Goal: Task Accomplishment & Management: Manage account settings

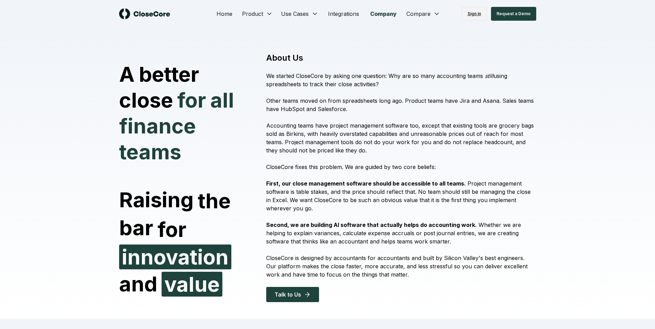
click at [479, 10] on link "Sign in" at bounding box center [473, 14] width 25 height 14
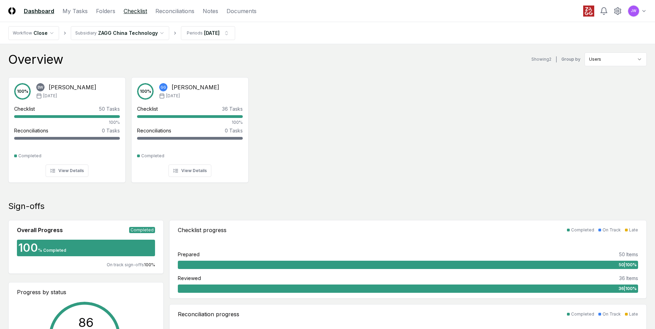
click at [134, 10] on link "Checklist" at bounding box center [135, 11] width 23 height 8
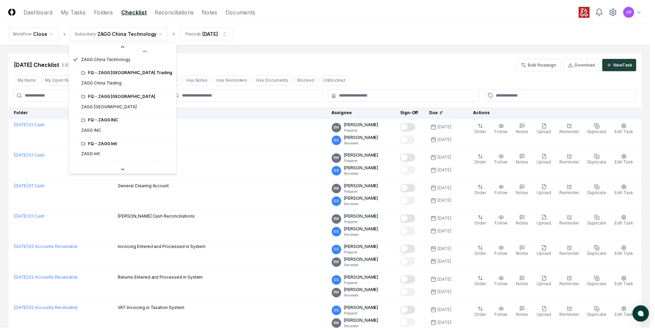
scroll to position [135, 0]
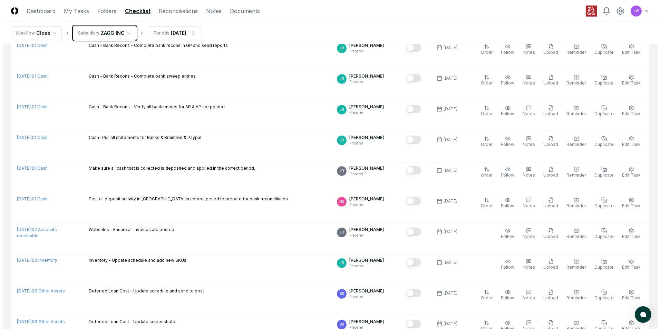
scroll to position [164, 0]
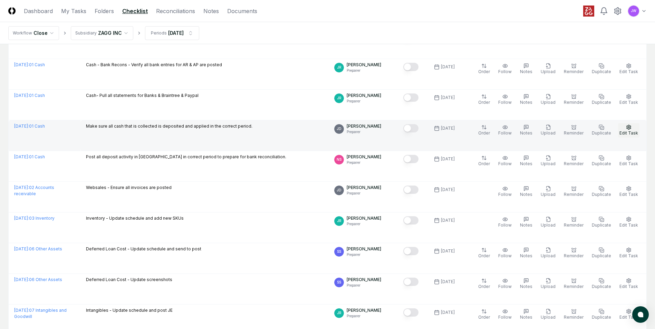
click at [631, 131] on span "Edit Task" at bounding box center [628, 132] width 19 height 5
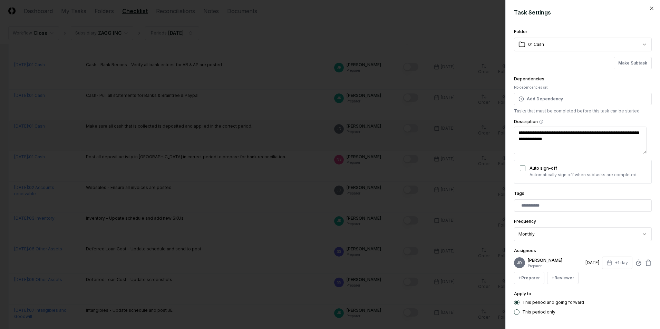
type textarea "*"
click at [546, 263] on p "[PERSON_NAME]" at bounding box center [555, 260] width 55 height 6
click at [531, 278] on button "+ Preparer" at bounding box center [529, 278] width 30 height 12
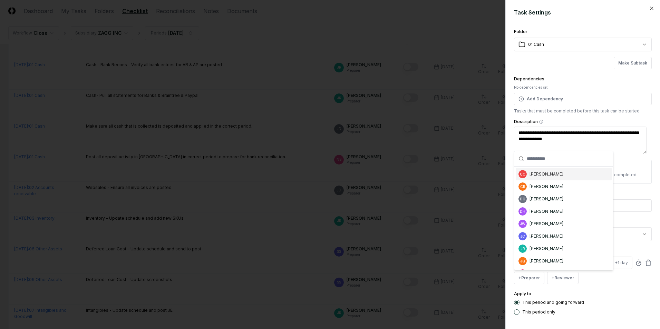
click at [583, 159] on input "text" at bounding box center [568, 158] width 82 height 15
type input "*"
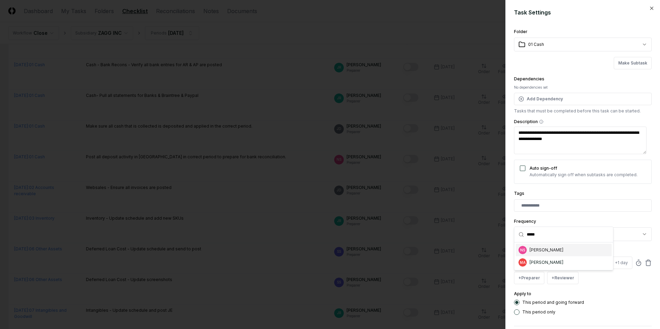
type input "*****"
click at [549, 250] on div "[PERSON_NAME]" at bounding box center [546, 250] width 34 height 6
type textarea "*"
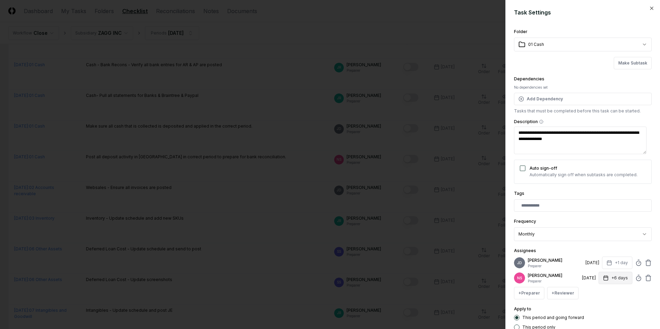
click at [614, 280] on button "+6 days" at bounding box center [615, 278] width 34 height 12
click at [593, 307] on input "*" at bounding box center [589, 305] width 24 height 12
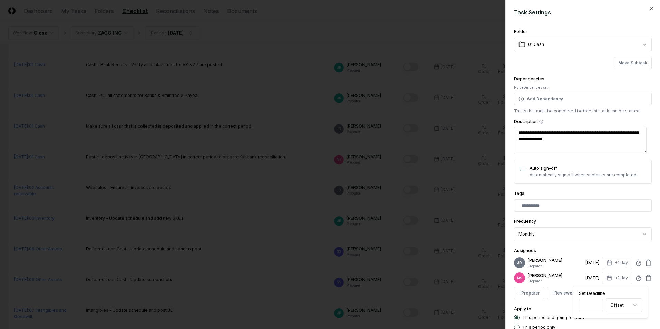
type input "*"
click at [593, 307] on input "*" at bounding box center [591, 305] width 24 height 12
click at [581, 248] on div "Assignees JD Jaysen Dennis Preparer 10/1/2025 +1 day NS Nancy Spencer Preparer …" at bounding box center [583, 273] width 138 height 53
click at [645, 264] on icon at bounding box center [648, 263] width 7 height 7
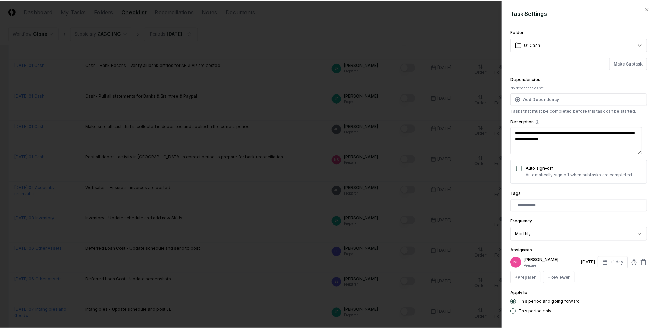
scroll to position [30, 0]
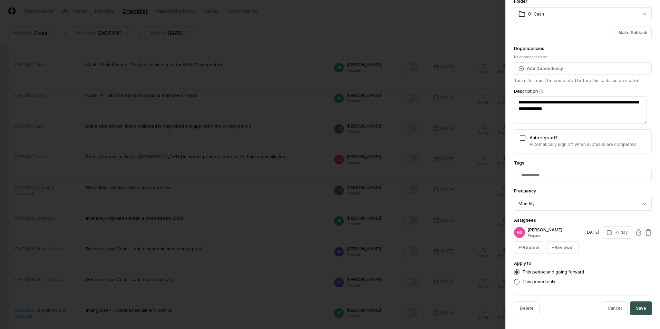
click at [641, 309] on button "Save" at bounding box center [640, 309] width 21 height 14
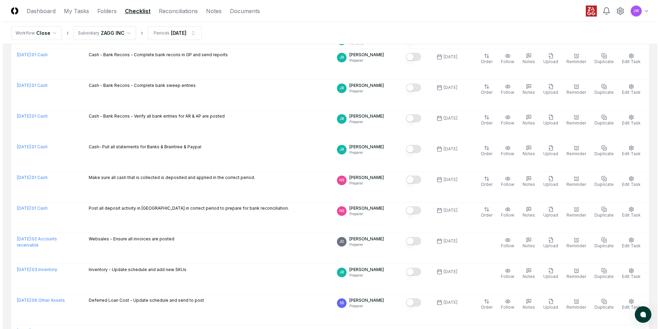
scroll to position [0, 0]
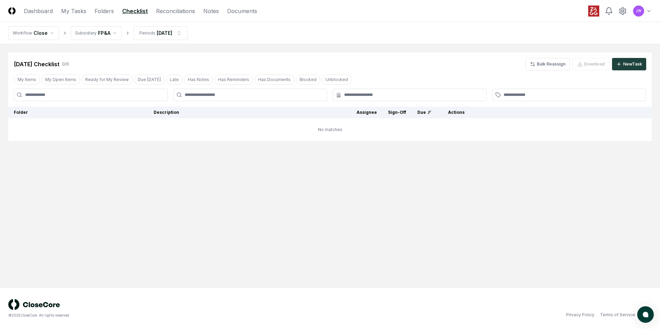
click at [130, 11] on link "Checklist" at bounding box center [135, 11] width 26 height 8
click at [105, 30] on html "CloseCore Dashboard My Tasks Folders Checklist Reconciliations Notes Documents …" at bounding box center [330, 164] width 660 height 329
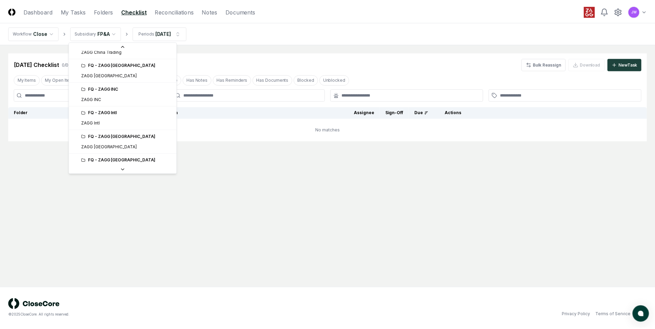
scroll to position [104, 0]
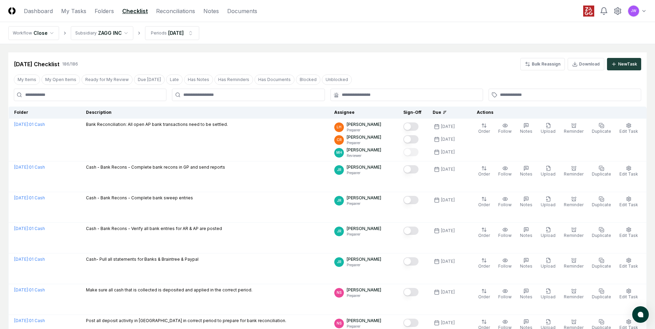
click at [391, 68] on div "[DATE] Checklist 186 / 186 Bulk Reassign Download New Task" at bounding box center [327, 64] width 627 height 12
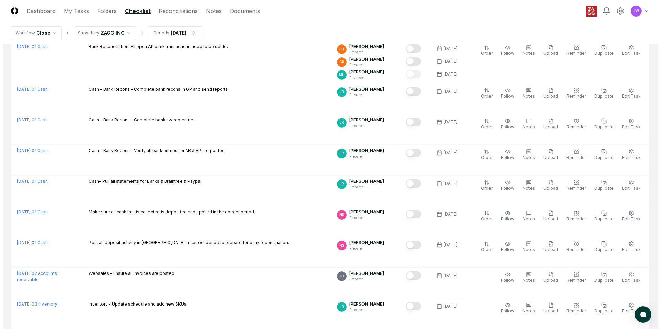
scroll to position [86, 0]
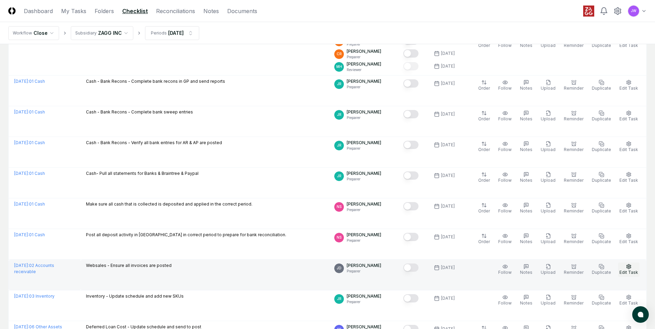
click at [634, 269] on button "Edit Task" at bounding box center [628, 270] width 21 height 14
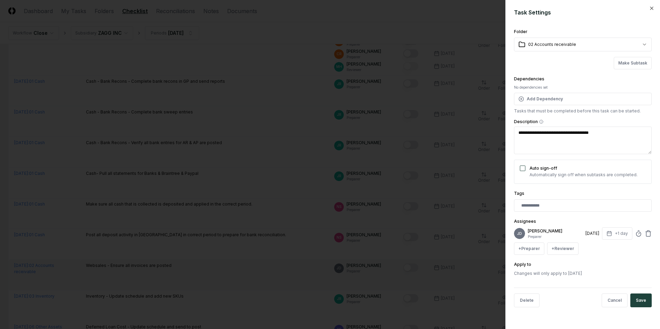
type textarea "*"
click at [534, 250] on button "+ Preparer" at bounding box center [529, 249] width 30 height 12
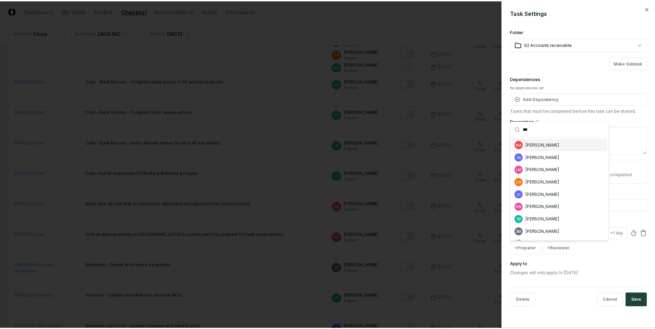
scroll to position [10, 0]
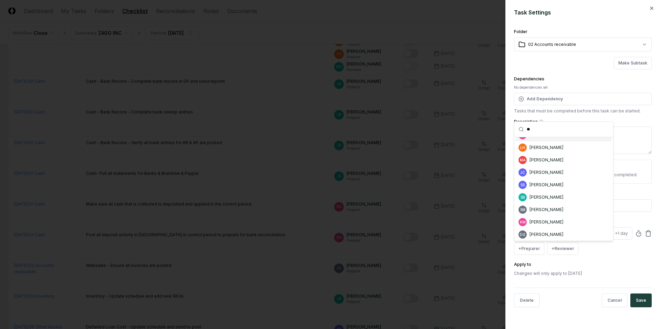
type input "**"
click at [641, 256] on div "**********" at bounding box center [583, 152] width 138 height 249
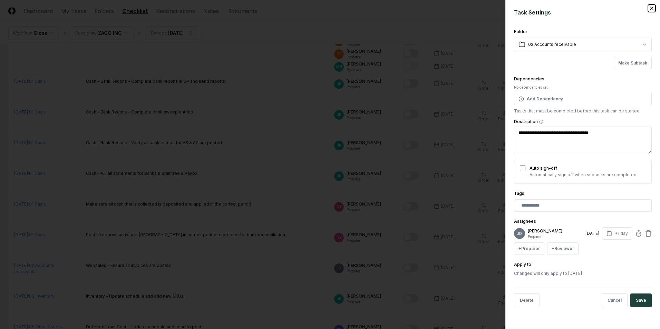
click at [653, 9] on icon "button" at bounding box center [652, 9] width 6 height 6
type textarea "*"
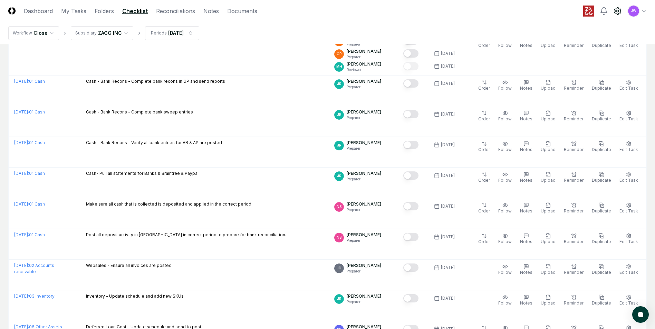
click at [615, 12] on icon at bounding box center [617, 11] width 8 height 8
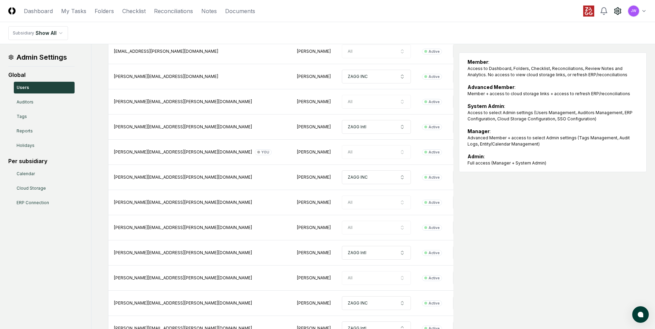
scroll to position [78, 0]
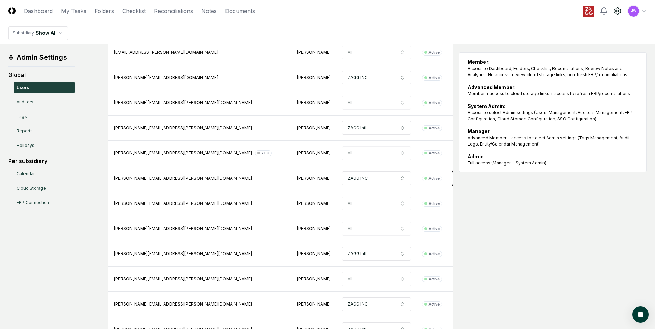
scroll to position [0, 0]
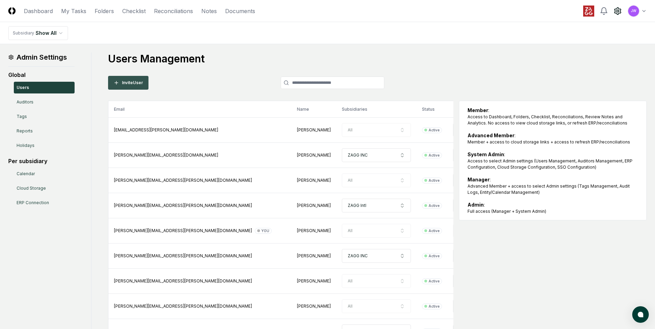
click at [133, 79] on button "Invite User" at bounding box center [128, 83] width 40 height 14
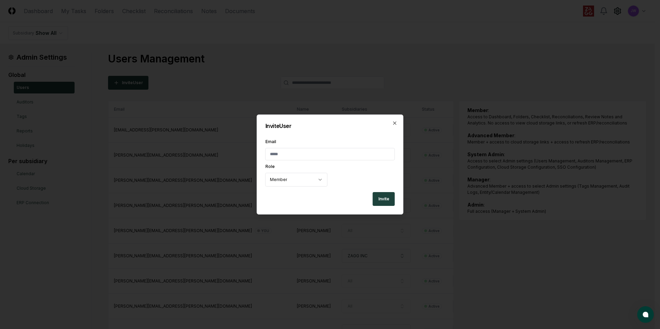
click at [307, 157] on input "Email" at bounding box center [329, 154] width 129 height 12
type input "*"
type input "**********"
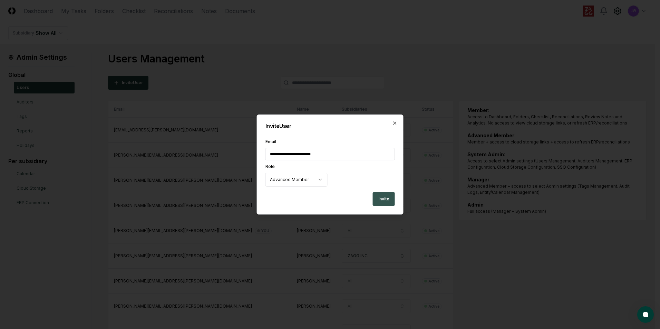
click at [382, 198] on button "Invite" at bounding box center [384, 199] width 22 height 14
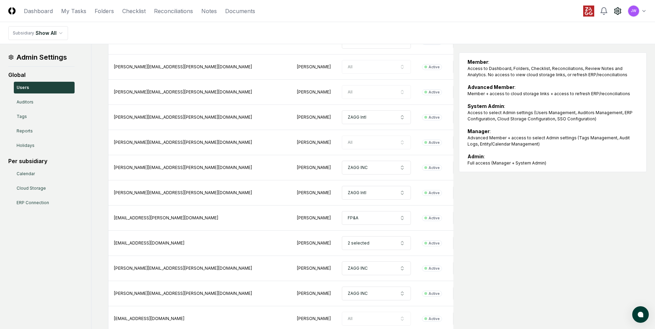
scroll to position [0, 0]
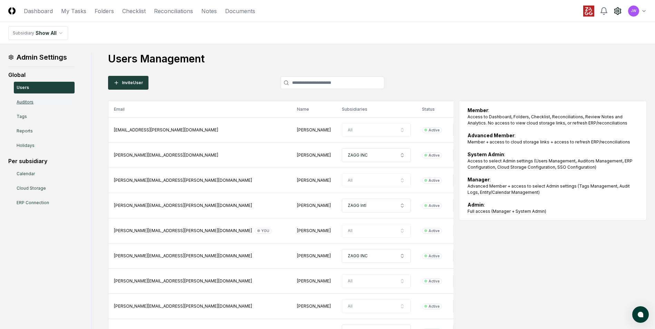
click at [38, 106] on link "Auditors" at bounding box center [44, 102] width 61 height 12
click at [24, 100] on link "Auditors" at bounding box center [44, 102] width 61 height 12
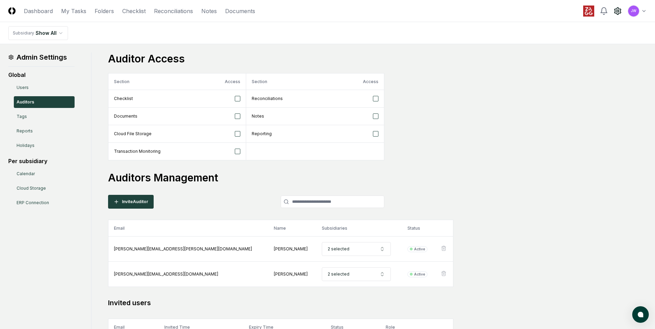
click at [485, 164] on div "Auditor Access Section Access Section Access Checklist Reconciliations Document…" at bounding box center [377, 202] width 538 height 301
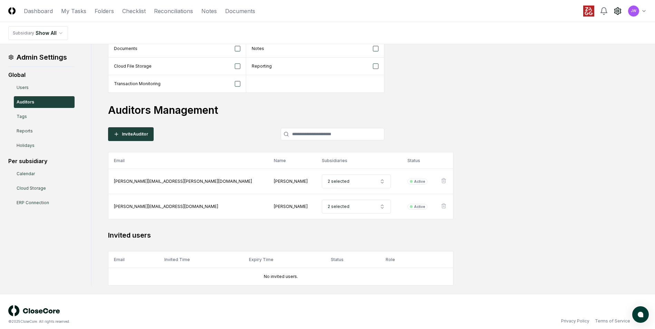
scroll to position [74, 0]
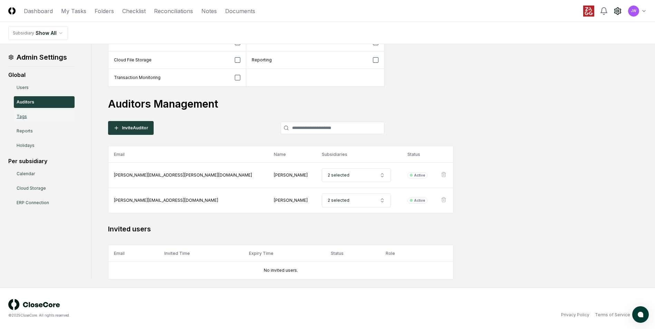
click at [32, 120] on link "Tags" at bounding box center [44, 117] width 61 height 12
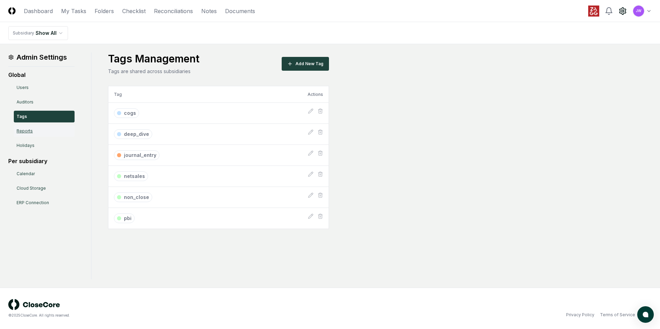
click at [25, 131] on link "Reports" at bounding box center [44, 131] width 61 height 12
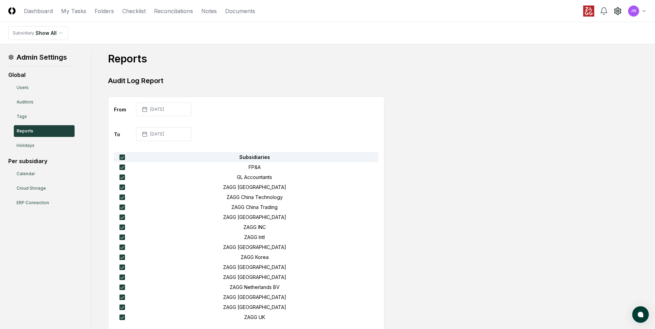
click at [30, 142] on link "Holidays" at bounding box center [44, 146] width 61 height 12
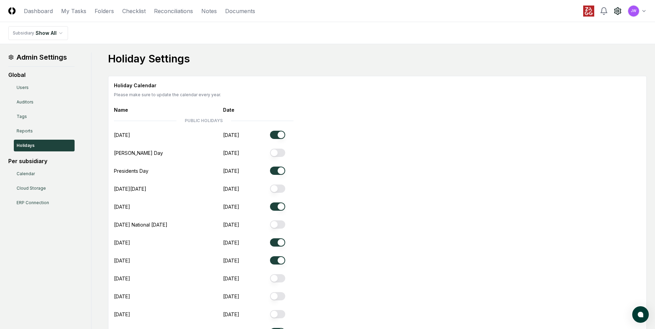
click at [408, 225] on div "Holiday Calendar Please make sure to update the calendar every year. Name Date …" at bounding box center [377, 251] width 527 height 338
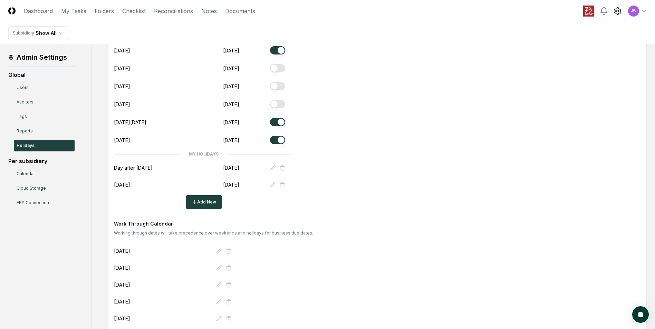
scroll to position [221, 0]
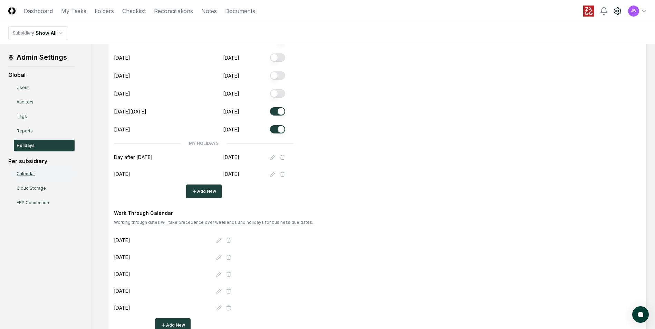
click at [28, 176] on link "Calendar" at bounding box center [44, 174] width 61 height 12
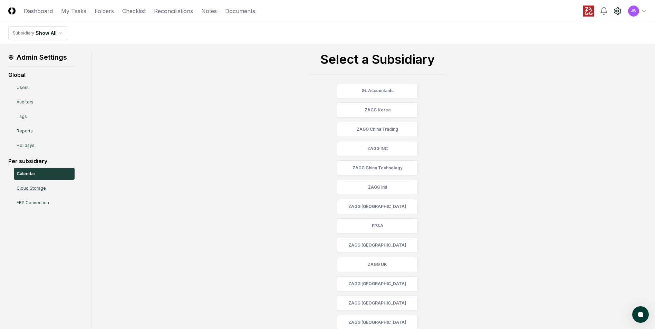
click at [29, 189] on link "Cloud Storage" at bounding box center [44, 189] width 61 height 12
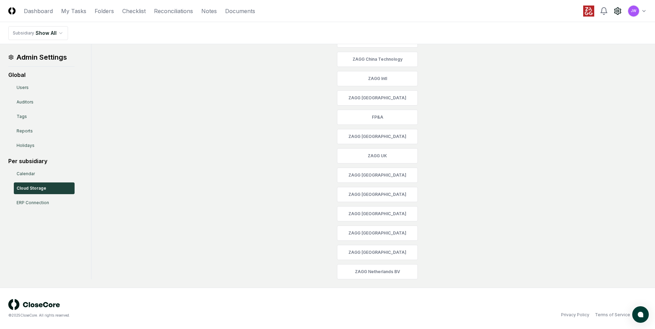
click at [29, 167] on div "Per subsidiary Calendar Cloud Storage ERP Connection" at bounding box center [41, 183] width 66 height 52
click at [27, 172] on link "Calendar" at bounding box center [44, 174] width 61 height 12
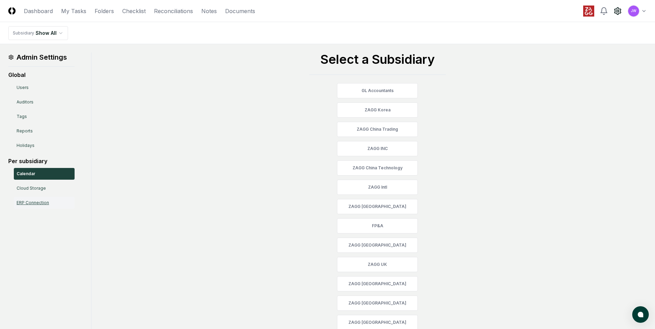
click at [42, 202] on link "ERP Connection" at bounding box center [44, 203] width 61 height 12
click at [136, 7] on link "Checklist" at bounding box center [133, 11] width 23 height 8
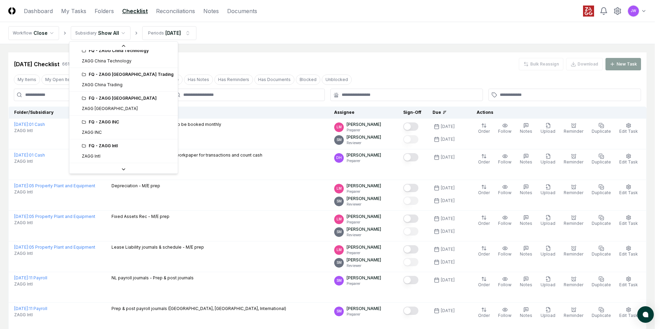
click at [121, 171] on icon at bounding box center [124, 170] width 6 height 6
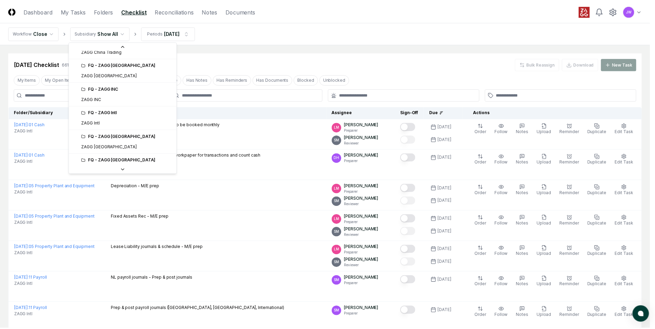
scroll to position [155, 0]
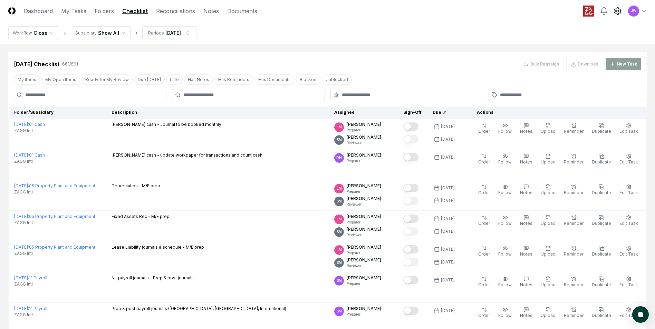
click at [614, 10] on icon at bounding box center [617, 11] width 8 height 8
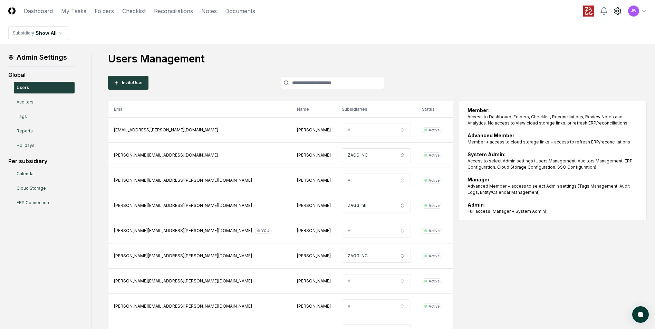
click at [135, 10] on link "Checklist" at bounding box center [133, 11] width 23 height 8
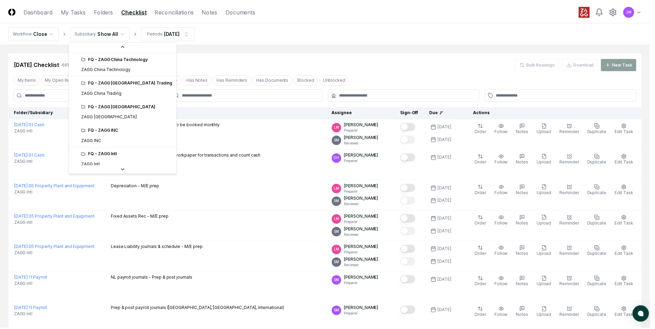
scroll to position [114, 0]
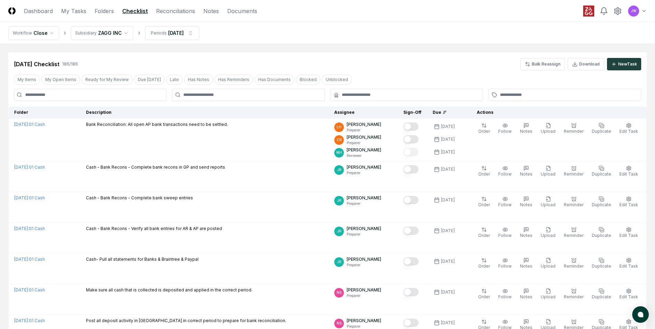
click at [460, 70] on div "[DATE] Checklist 186 / 186 Bulk Reassign Download New Task" at bounding box center [327, 64] width 627 height 12
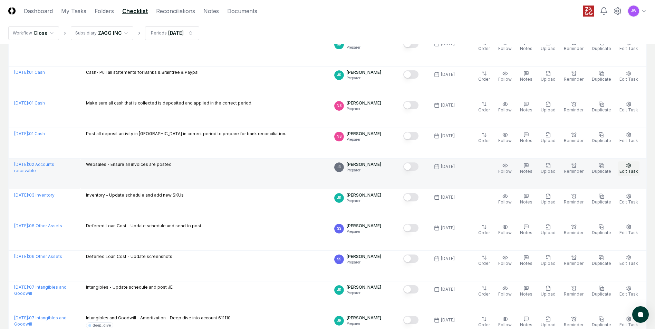
click at [632, 166] on button "Edit Task" at bounding box center [628, 169] width 21 height 14
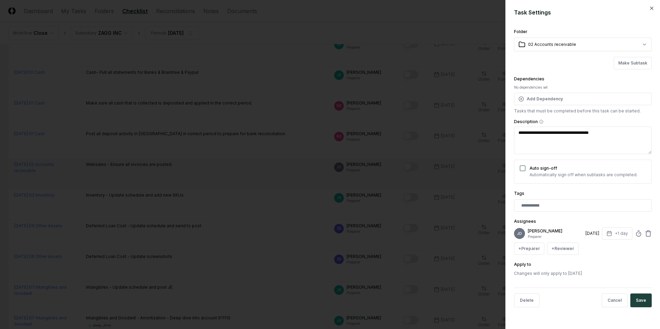
type textarea "*"
click at [527, 250] on button "+ Preparer" at bounding box center [529, 249] width 30 height 12
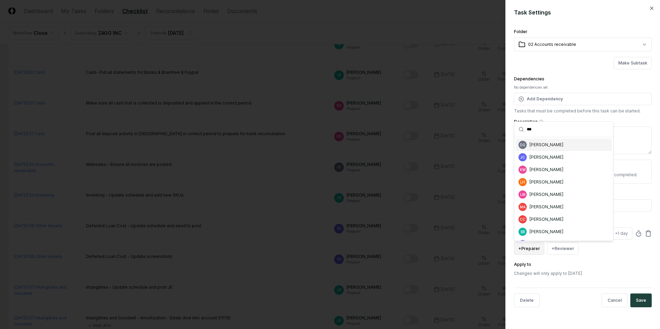
scroll to position [10, 0]
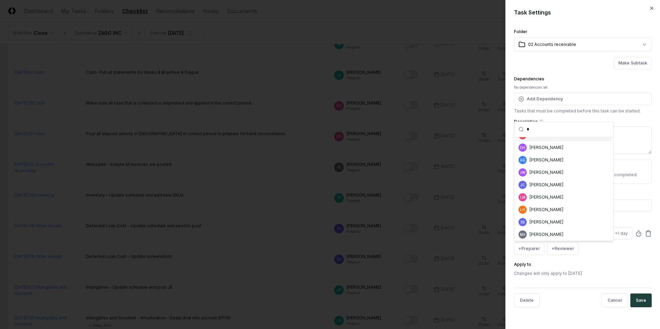
type input "*"
click at [571, 134] on input "*" at bounding box center [568, 129] width 82 height 15
type textarea "*"
type input "**"
type textarea "*"
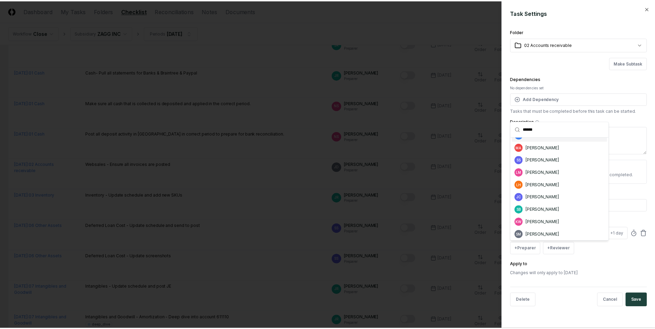
scroll to position [0, 0]
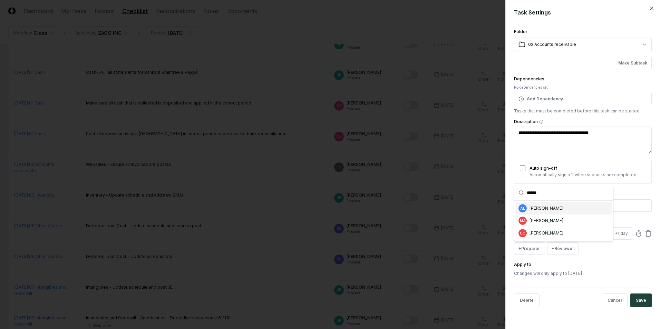
type input "******"
click at [551, 210] on div "[PERSON_NAME]" at bounding box center [546, 208] width 34 height 6
type textarea "*"
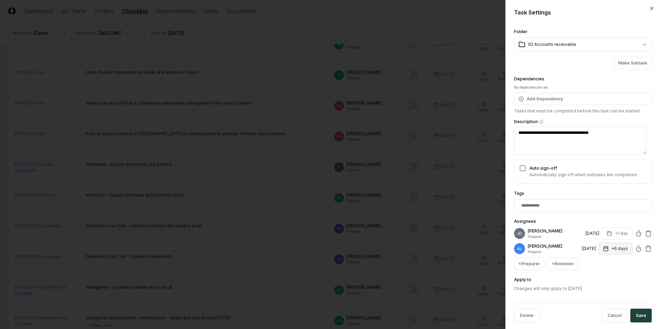
click at [619, 249] on button "+6 days" at bounding box center [615, 249] width 34 height 12
click at [595, 278] on input "*" at bounding box center [589, 276] width 24 height 12
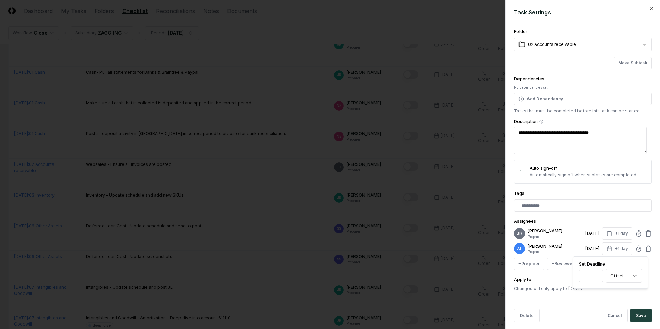
type input "*"
click at [595, 278] on input "*" at bounding box center [591, 276] width 24 height 12
click at [638, 312] on button "Save" at bounding box center [640, 316] width 21 height 14
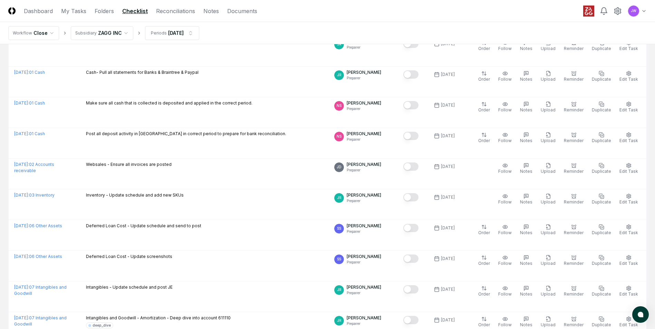
scroll to position [200, 0]
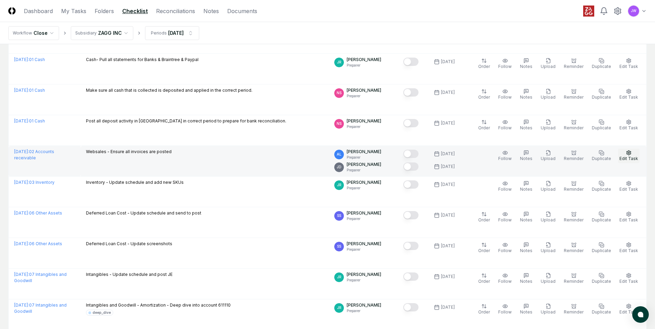
click at [627, 153] on icon "button" at bounding box center [628, 152] width 4 height 4
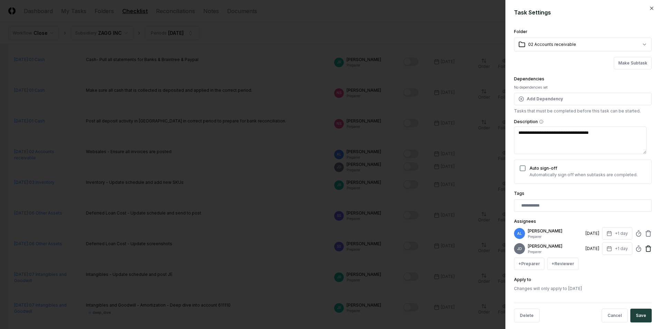
click at [646, 248] on icon at bounding box center [648, 248] width 7 height 7
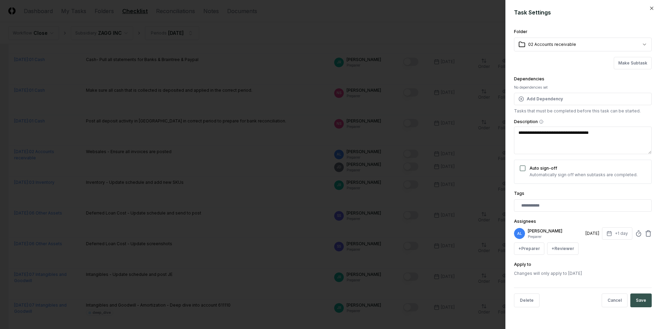
click at [643, 298] on button "Save" at bounding box center [640, 301] width 21 height 14
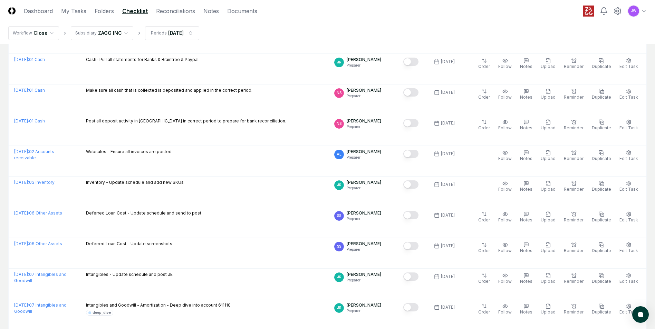
scroll to position [648, 0]
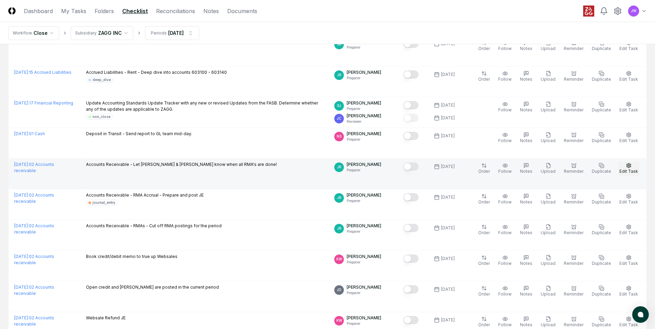
click at [626, 167] on button "Edit Task" at bounding box center [628, 169] width 21 height 14
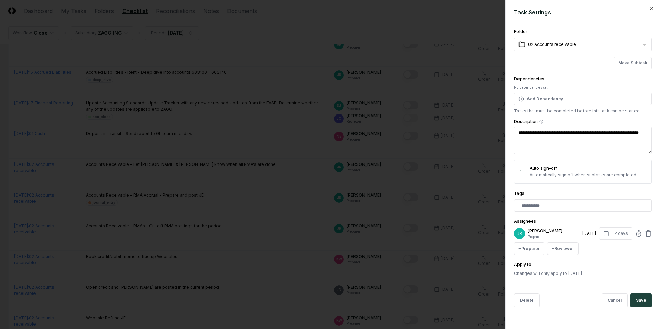
click at [586, 134] on textarea "**********" at bounding box center [583, 141] width 138 height 28
type textarea "*"
type textarea "**********"
type textarea "*"
type textarea "**********"
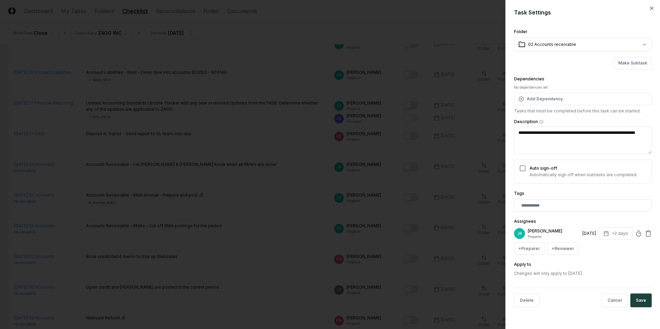
type textarea "*"
type textarea "**********"
type textarea "*"
type textarea "**********"
type textarea "*"
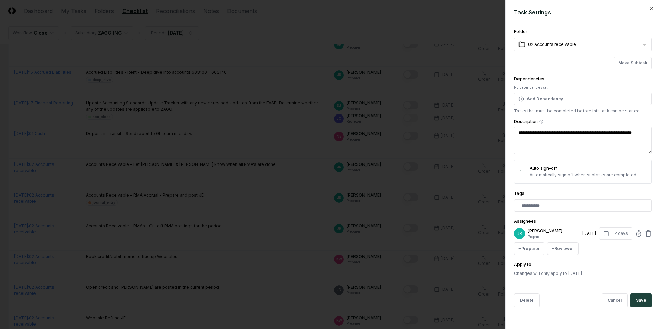
type textarea "**********"
type textarea "*"
type textarea "**********"
type textarea "*"
type textarea "**********"
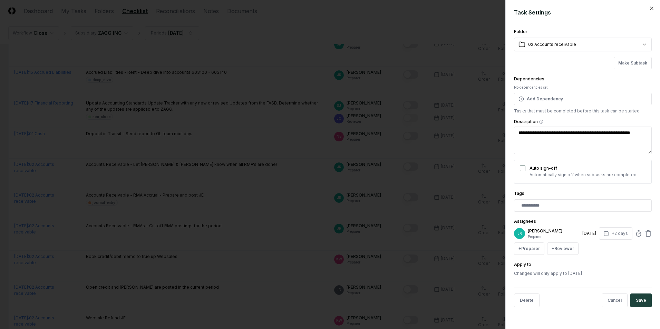
type textarea "*"
type textarea "**********"
type textarea "*"
type textarea "**********"
type textarea "*"
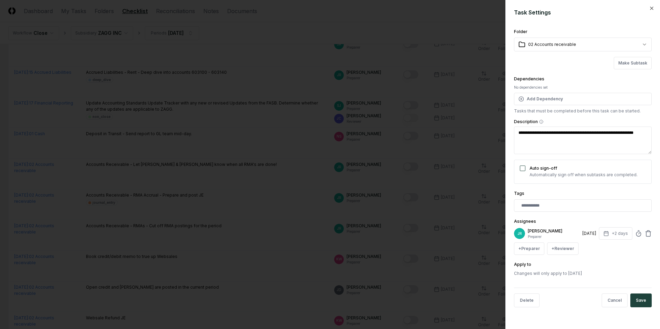
type textarea "**********"
type textarea "*"
type textarea "**********"
type textarea "*"
type textarea "**********"
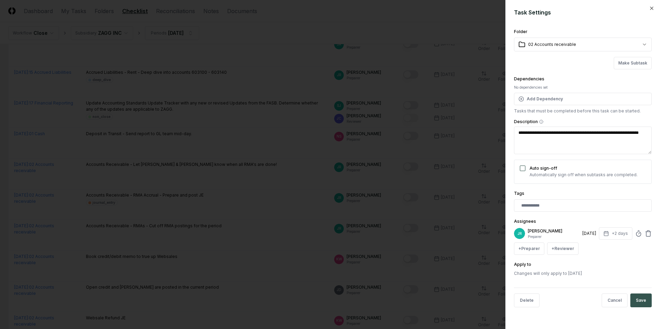
click at [639, 304] on button "Save" at bounding box center [640, 301] width 21 height 14
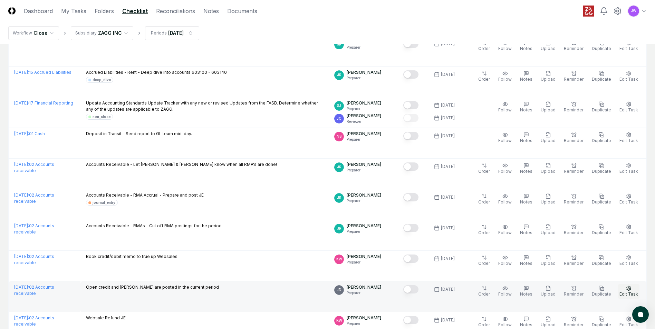
click at [632, 290] on button "Edit Task" at bounding box center [628, 291] width 21 height 14
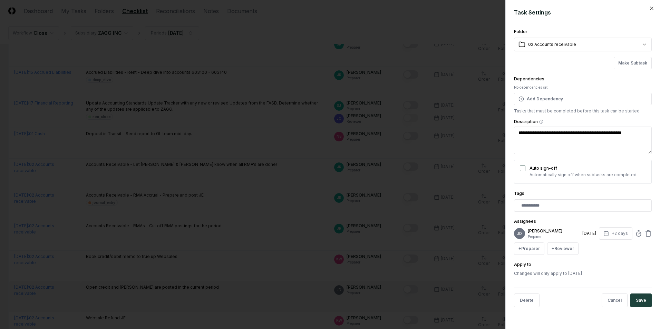
type textarea "*"
click at [529, 248] on button "+ Preparer" at bounding box center [529, 249] width 30 height 12
type input "****"
click at [549, 223] on div "[PERSON_NAME]" at bounding box center [546, 221] width 34 height 6
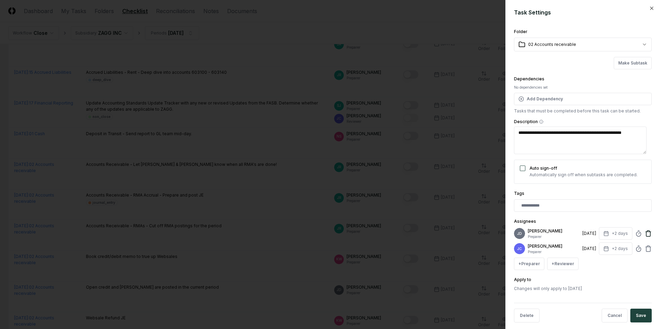
click at [645, 232] on icon at bounding box center [648, 233] width 7 height 7
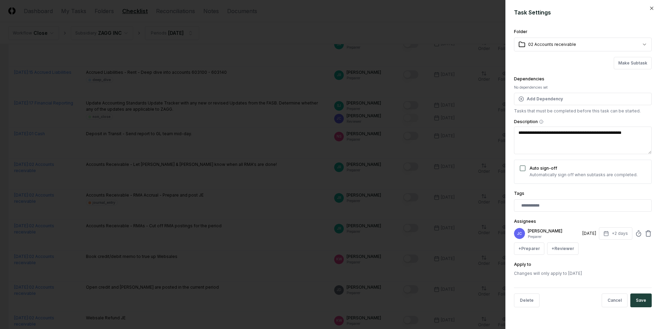
drag, startPoint x: 644, startPoint y: 305, endPoint x: 634, endPoint y: 272, distance: 34.4
click at [634, 272] on form "**********" at bounding box center [583, 160] width 138 height 305
click at [643, 300] on button "Save" at bounding box center [640, 301] width 21 height 14
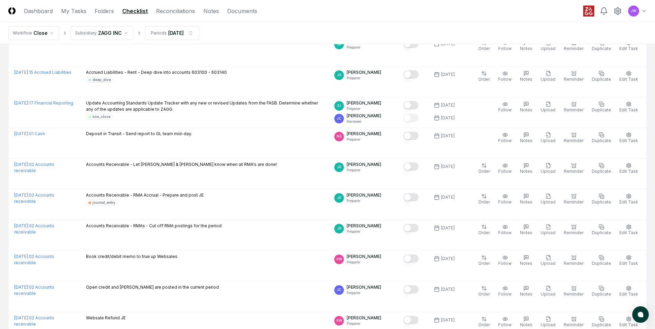
scroll to position [1401, 0]
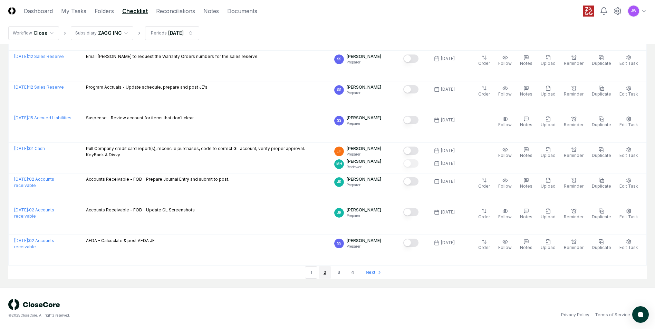
click at [326, 275] on link "2" at bounding box center [325, 272] width 12 height 12
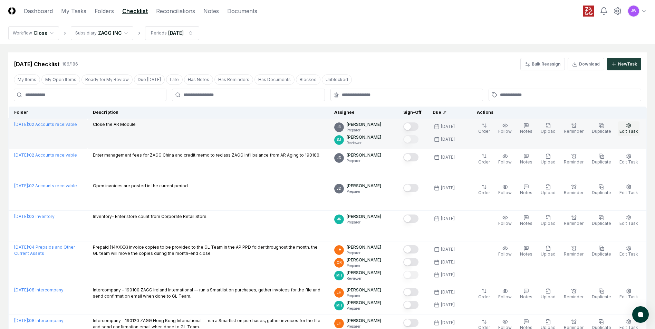
click at [629, 126] on circle "button" at bounding box center [628, 125] width 1 height 1
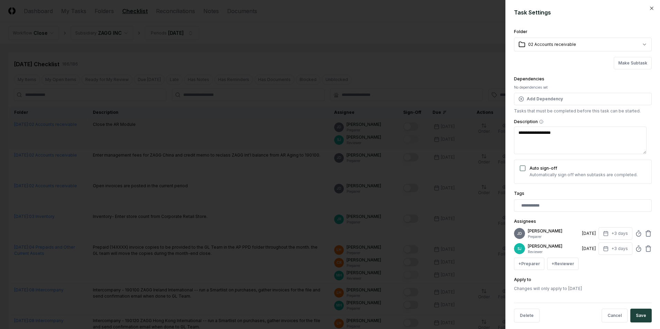
type textarea "*"
click at [530, 265] on button "+ Preparer" at bounding box center [529, 264] width 30 height 12
type input "********"
click at [548, 245] on div "[PERSON_NAME]" at bounding box center [546, 248] width 34 height 6
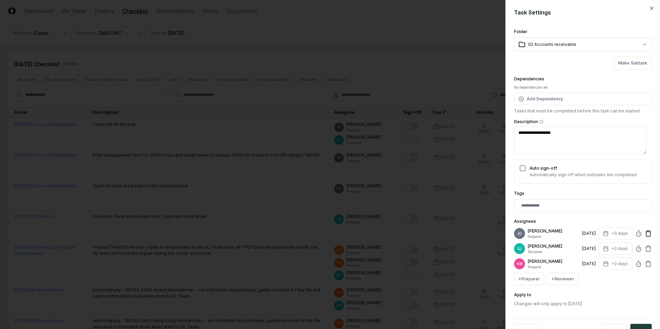
click at [647, 232] on icon at bounding box center [648, 231] width 2 height 1
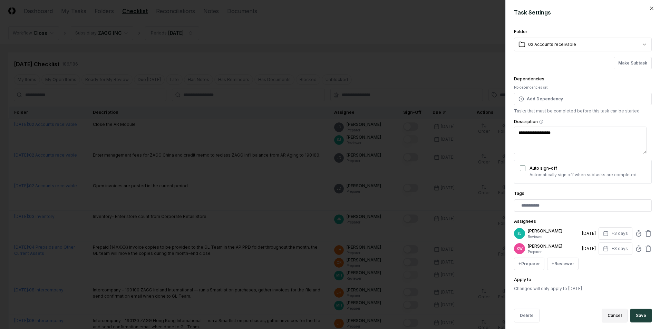
drag, startPoint x: 639, startPoint y: 322, endPoint x: 606, endPoint y: 311, distance: 35.0
click at [606, 311] on div "Cancel Save" at bounding box center [596, 316] width 109 height 14
click at [633, 313] on button "Save" at bounding box center [640, 316] width 21 height 14
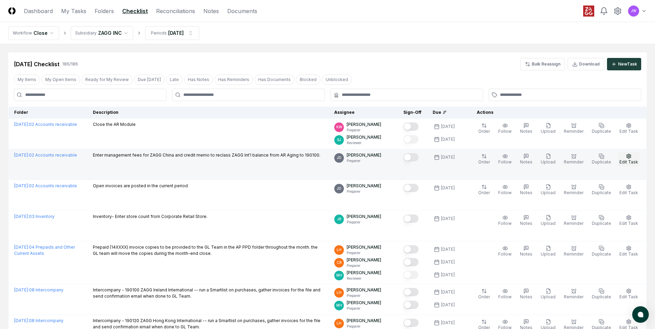
click at [627, 158] on icon "button" at bounding box center [629, 157] width 6 height 6
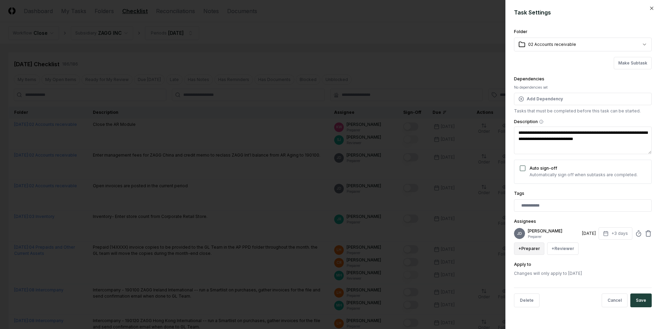
click at [528, 248] on button "+ Preparer" at bounding box center [529, 249] width 30 height 12
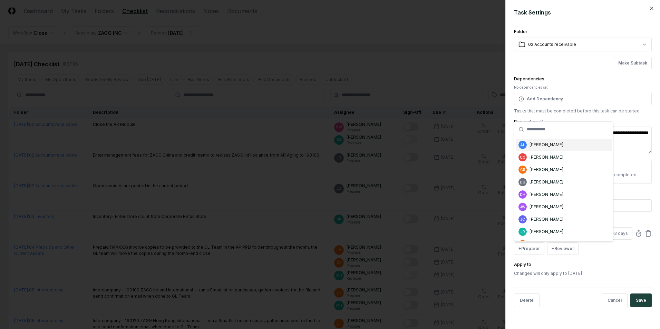
click at [573, 148] on div "AL [PERSON_NAME]" at bounding box center [564, 145] width 96 height 12
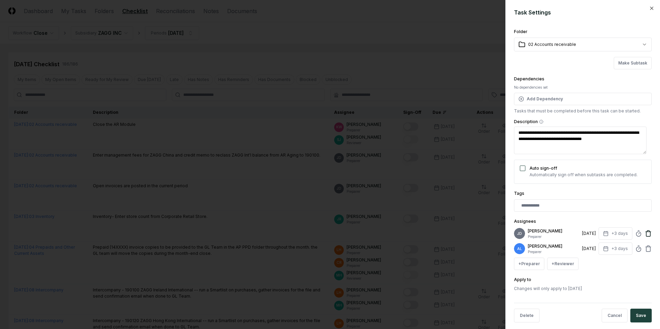
click at [645, 234] on icon at bounding box center [648, 233] width 7 height 7
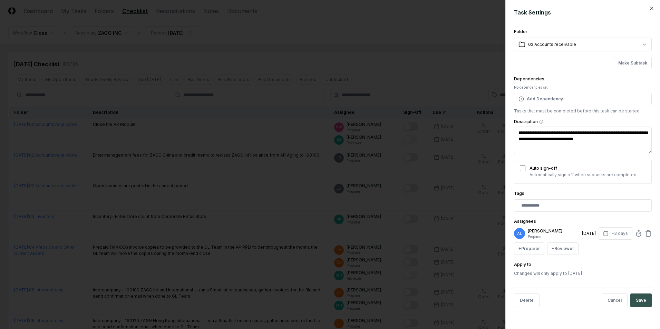
click at [641, 300] on button "Save" at bounding box center [640, 301] width 21 height 14
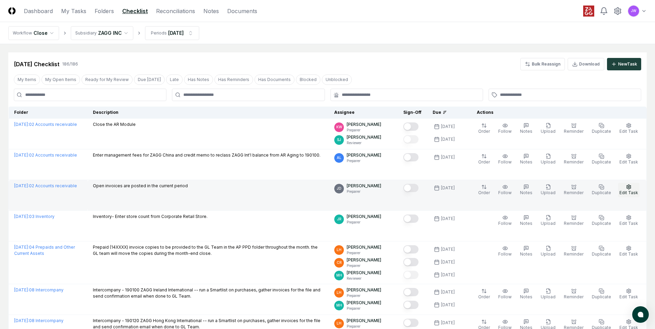
click at [631, 189] on icon "button" at bounding box center [629, 187] width 6 height 6
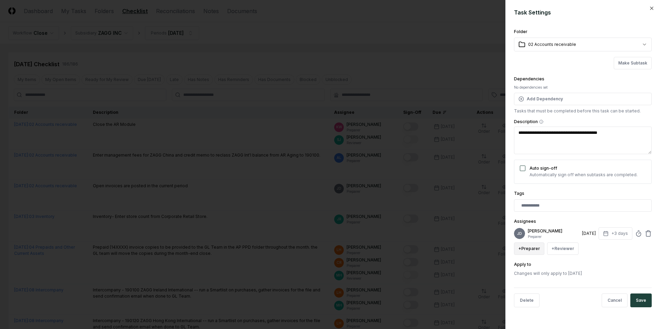
click at [533, 250] on button "+ Preparer" at bounding box center [529, 249] width 30 height 12
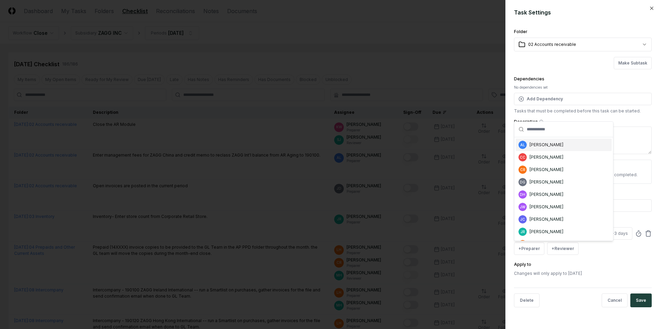
click at [549, 144] on div "[PERSON_NAME]" at bounding box center [546, 145] width 34 height 6
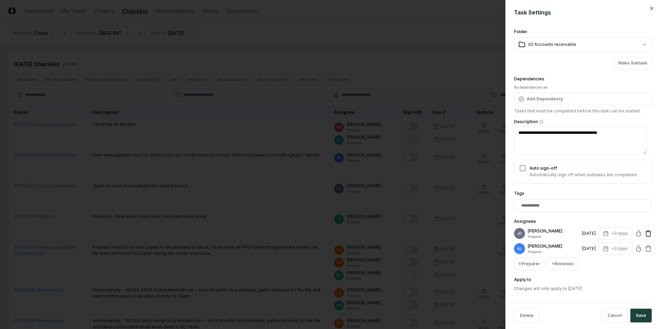
click at [645, 234] on icon at bounding box center [648, 233] width 7 height 7
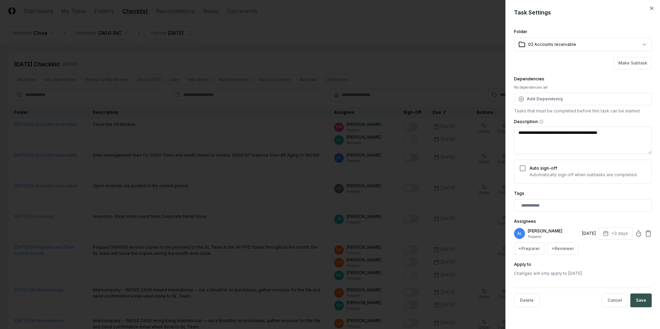
click at [643, 295] on button "Save" at bounding box center [640, 301] width 21 height 14
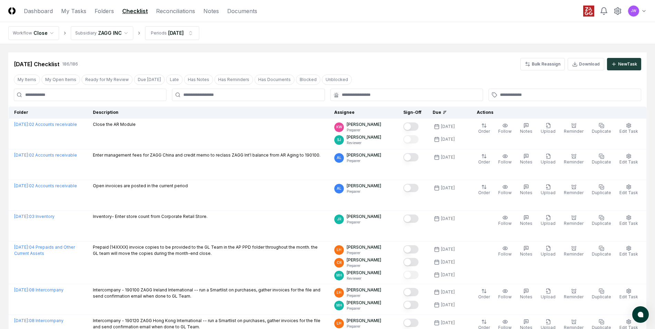
scroll to position [899, 0]
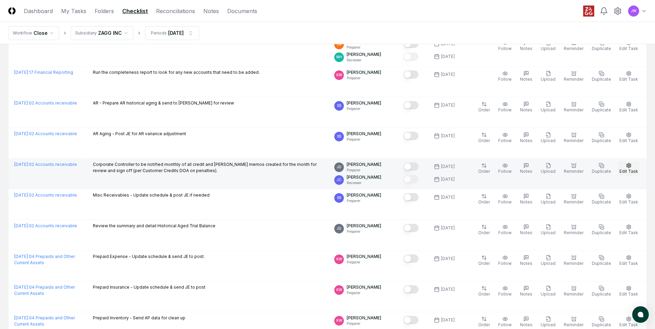
click at [632, 165] on button "Edit Task" at bounding box center [628, 169] width 21 height 14
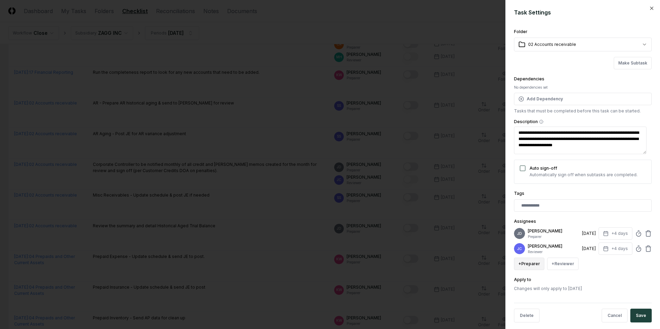
click at [529, 261] on button "+ Preparer" at bounding box center [529, 264] width 30 height 12
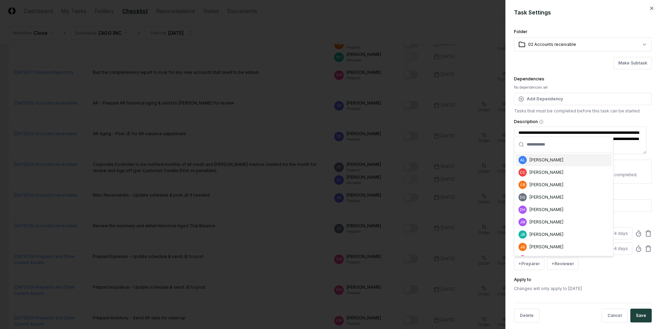
click at [564, 160] on div "AL [PERSON_NAME]" at bounding box center [564, 160] width 96 height 12
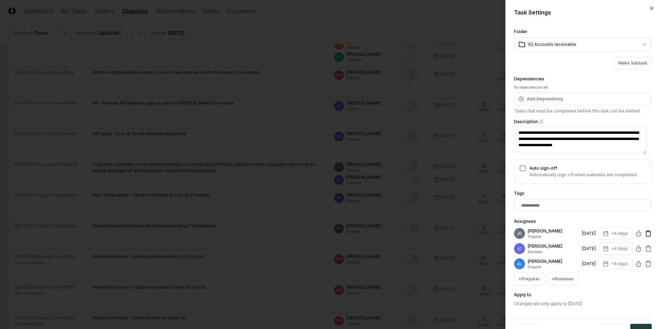
click at [645, 233] on icon at bounding box center [648, 233] width 7 height 7
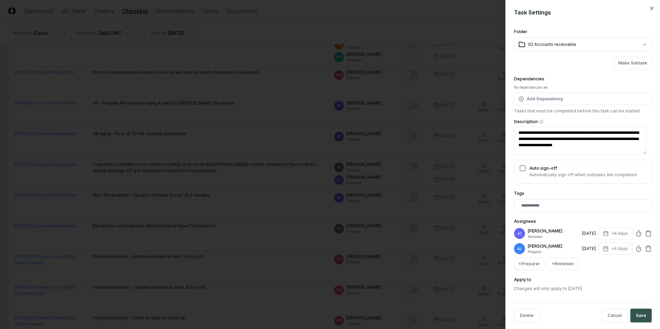
click at [639, 312] on button "Save" at bounding box center [640, 316] width 21 height 14
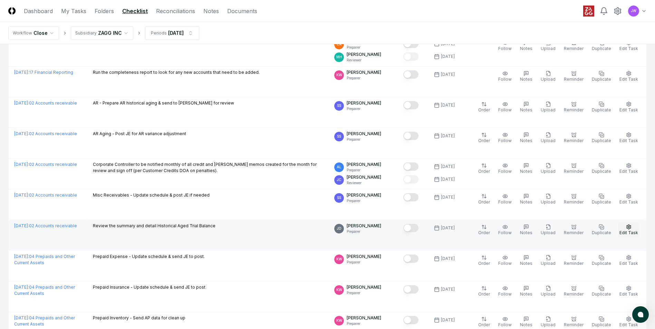
click at [628, 229] on icon "button" at bounding box center [629, 227] width 6 height 6
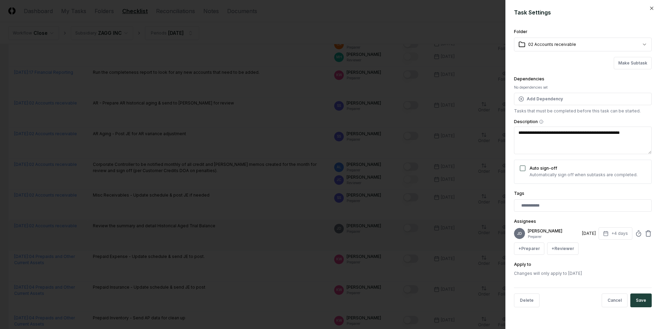
type textarea "*"
click at [531, 250] on button "+ Preparer" at bounding box center [529, 249] width 30 height 12
type input "********"
click at [547, 223] on div "[PERSON_NAME]" at bounding box center [546, 221] width 34 height 6
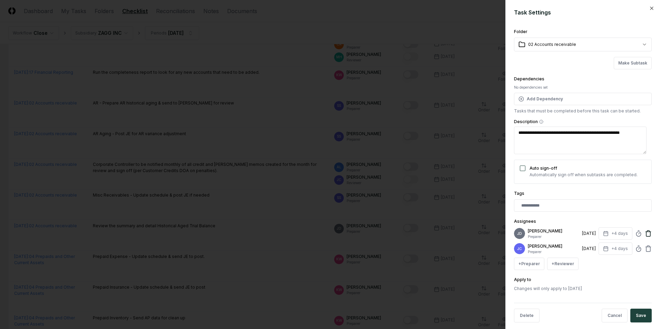
click at [646, 236] on icon at bounding box center [648, 234] width 4 height 4
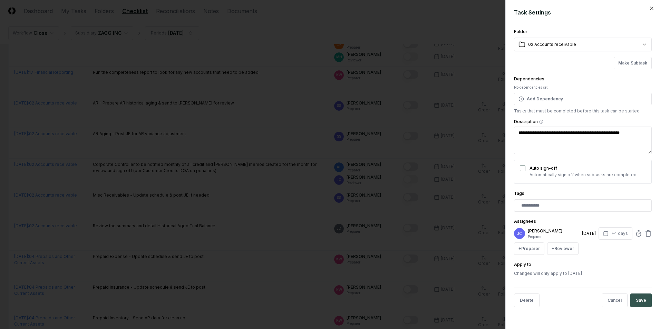
click at [647, 301] on button "Save" at bounding box center [640, 301] width 21 height 14
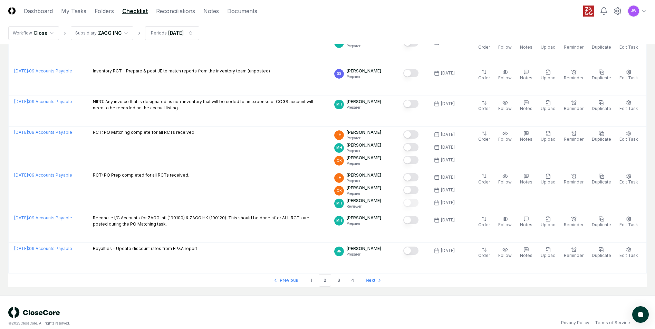
scroll to position [1461, 0]
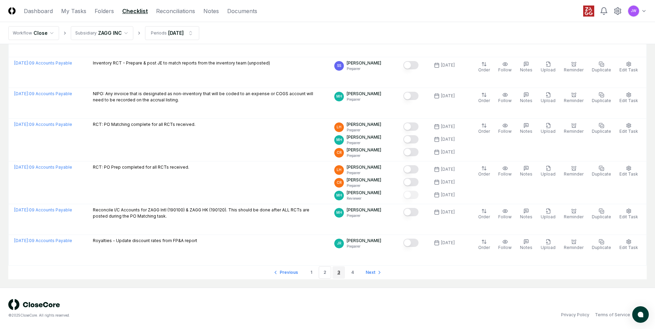
click at [337, 271] on link "3" at bounding box center [338, 272] width 12 height 12
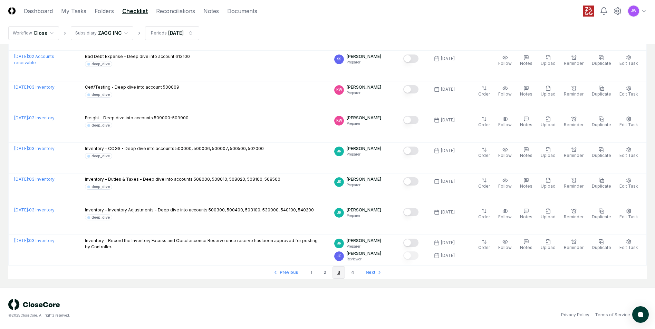
scroll to position [1389, 0]
drag, startPoint x: 213, startPoint y: 272, endPoint x: 213, endPoint y: 268, distance: 4.2
click at [213, 268] on nav "Previous 1 2 3 4 Next" at bounding box center [327, 273] width 638 height 14
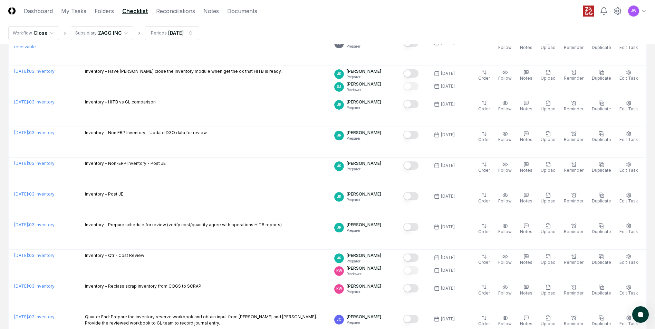
scroll to position [0, 0]
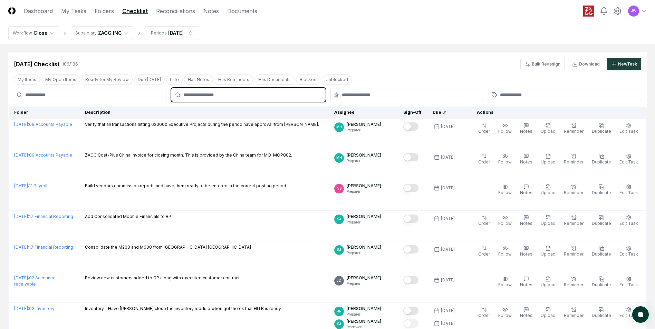
click at [313, 97] on input "text" at bounding box center [251, 95] width 137 height 6
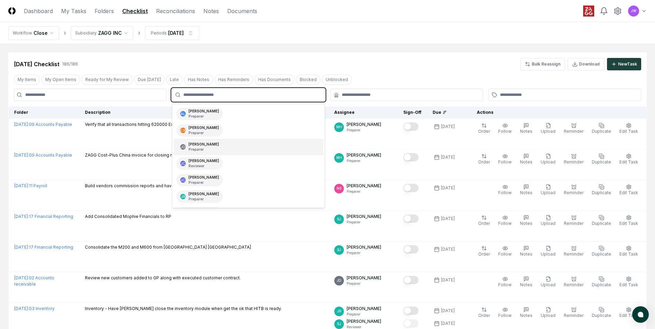
click at [234, 142] on div "[PERSON_NAME] Preparer" at bounding box center [248, 147] width 149 height 17
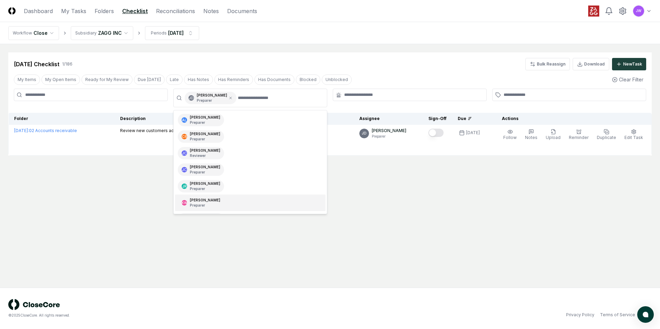
click at [414, 232] on main "Cancel Reassign [DATE] Checklist 1 / 186 Bulk Reassign Download New Task My Ite…" at bounding box center [330, 166] width 660 height 244
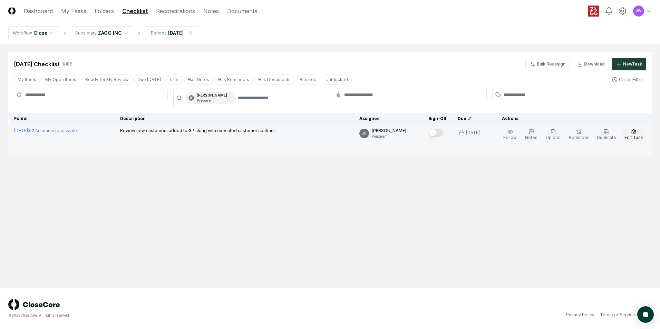
click at [632, 131] on icon "button" at bounding box center [634, 131] width 4 height 4
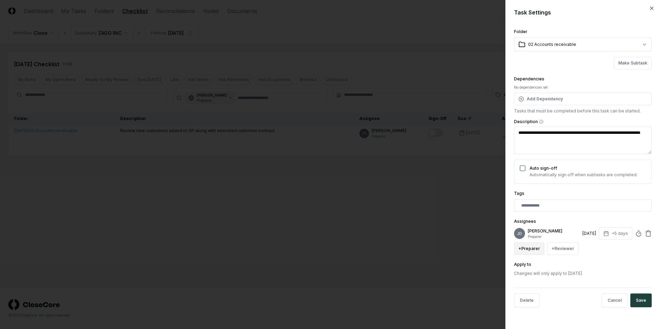
click at [533, 249] on button "+ Preparer" at bounding box center [529, 249] width 30 height 12
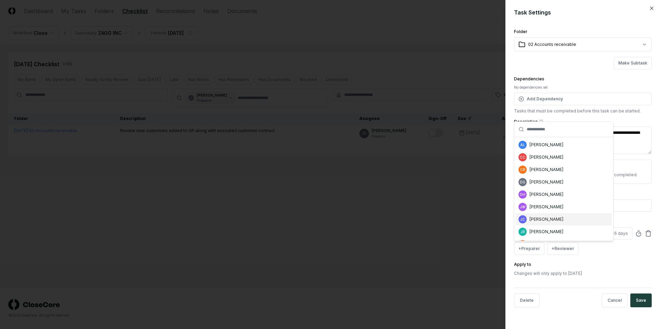
click at [550, 222] on div "[PERSON_NAME]" at bounding box center [546, 219] width 34 height 6
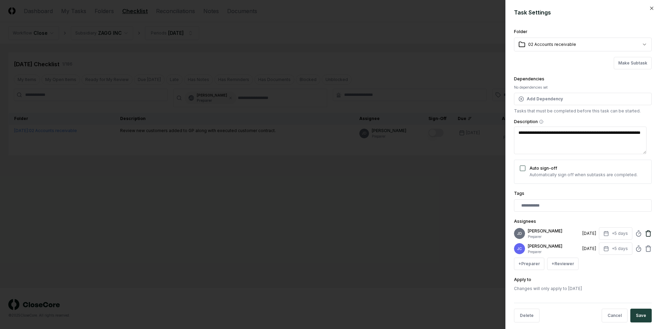
click at [646, 235] on icon at bounding box center [648, 234] width 4 height 4
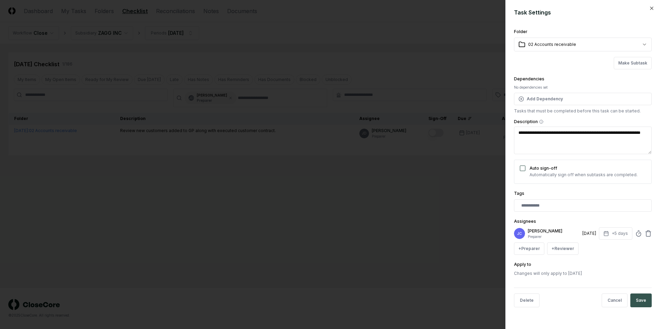
click at [642, 298] on button "Save" at bounding box center [640, 301] width 21 height 14
type textarea "*"
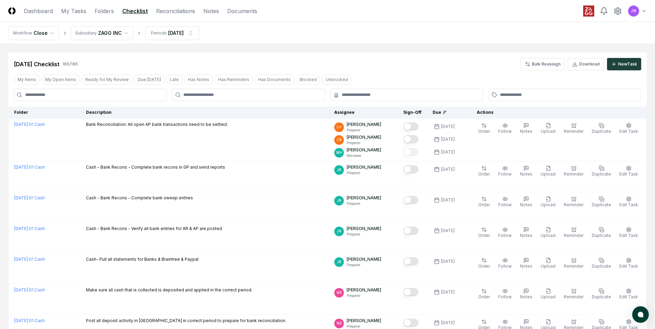
click at [380, 64] on div "[DATE] Checklist 186 / 186 Bulk Reassign Download New Task" at bounding box center [327, 64] width 627 height 12
click at [397, 65] on div "[DATE] Checklist 186 / 186 Bulk Reassign Download New Task" at bounding box center [327, 64] width 627 height 12
click at [615, 12] on icon at bounding box center [617, 11] width 6 height 7
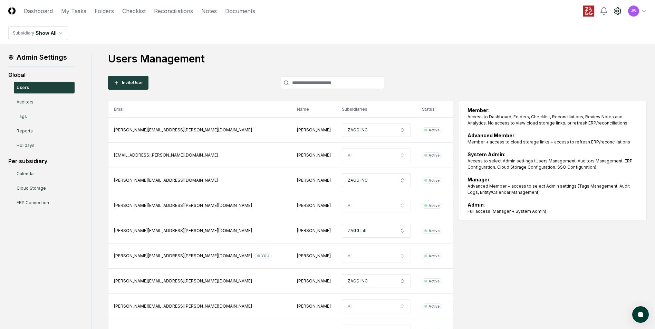
click at [431, 63] on h1 "Users Management" at bounding box center [377, 58] width 538 height 12
click at [245, 85] on div "Invite User" at bounding box center [246, 83] width 276 height 14
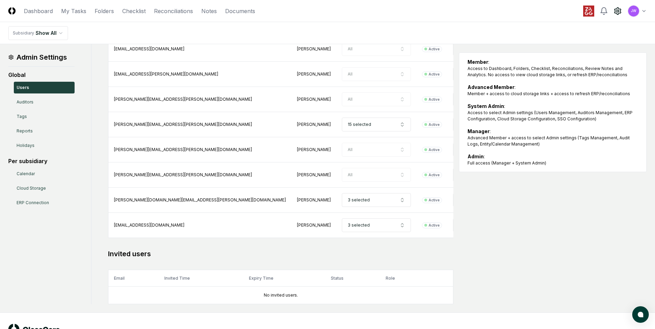
scroll to position [511, 0]
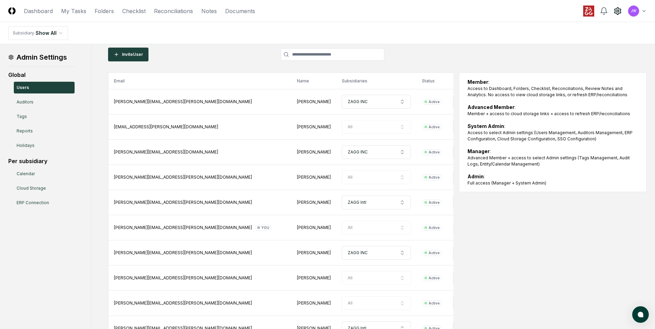
scroll to position [28, 0]
click at [336, 128] on td "All" at bounding box center [376, 127] width 80 height 25
click at [336, 127] on td "All" at bounding box center [376, 127] width 80 height 25
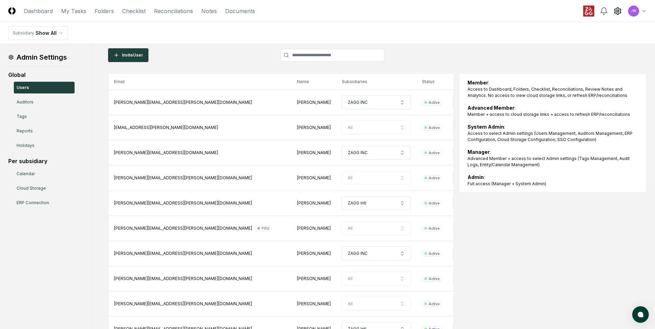
click at [526, 254] on icon at bounding box center [529, 253] width 6 height 6
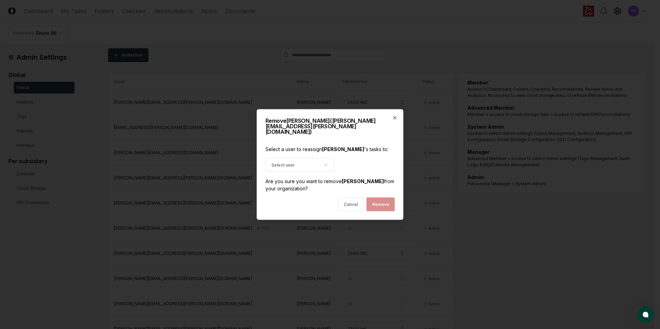
click at [387, 199] on div "Cancel Remove" at bounding box center [329, 205] width 129 height 14
click at [377, 202] on div "Cancel Remove" at bounding box center [329, 205] width 129 height 14
click at [325, 165] on icon "button" at bounding box center [325, 165] width 3 height 1
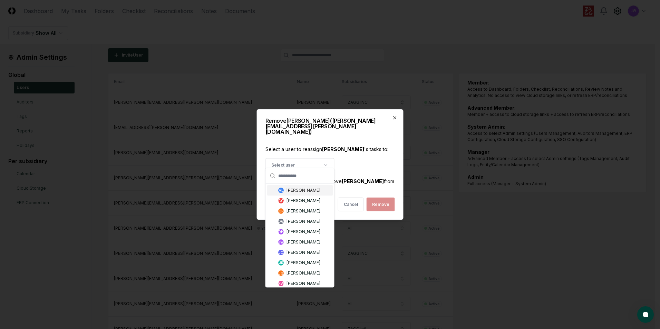
click at [310, 193] on div "[PERSON_NAME]" at bounding box center [303, 190] width 34 height 6
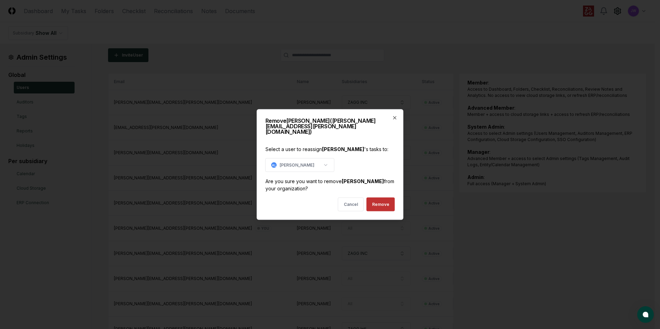
click at [386, 203] on button "Remove" at bounding box center [381, 205] width 28 height 14
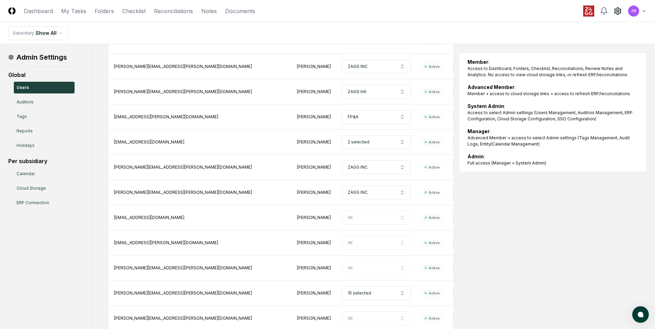
scroll to position [509, 0]
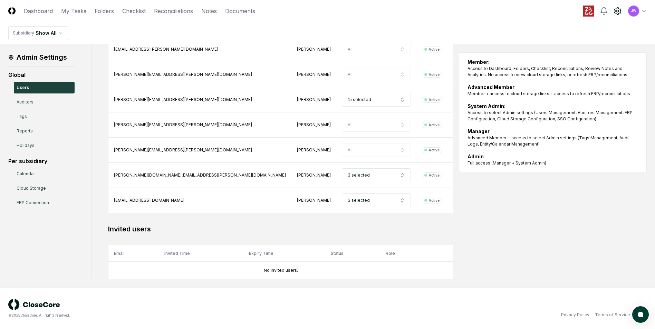
drag, startPoint x: 525, startPoint y: 225, endPoint x: 519, endPoint y: 216, distance: 10.2
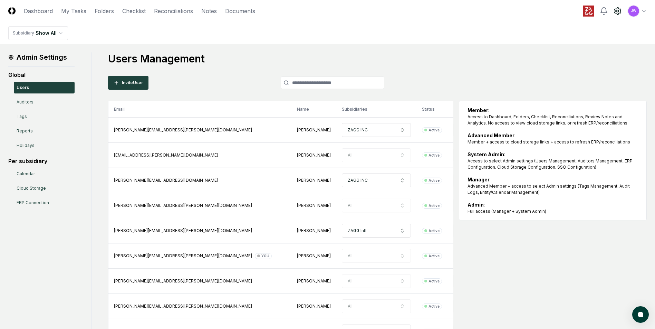
scroll to position [14, 0]
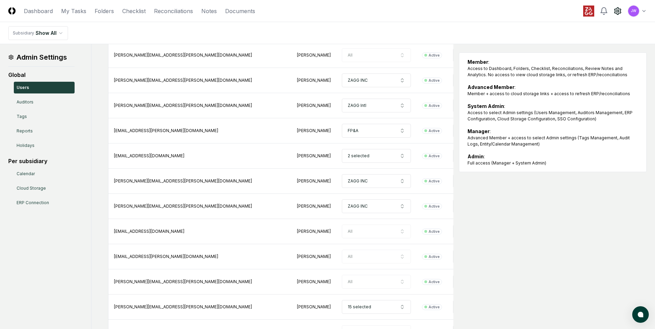
scroll to position [509, 0]
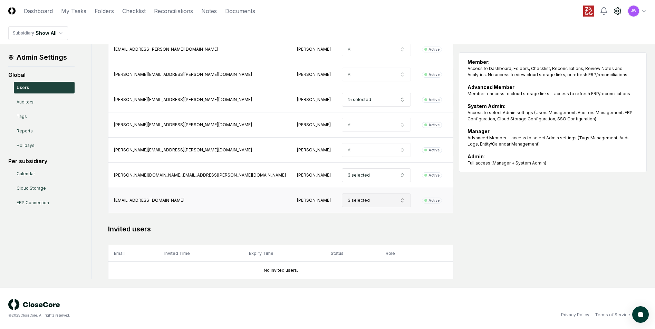
click at [399, 198] on icon "button" at bounding box center [402, 201] width 6 height 6
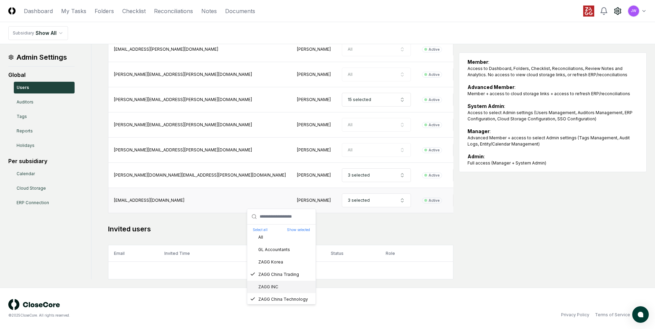
scroll to position [0, 0]
click at [372, 228] on h2 "Invited users" at bounding box center [280, 229] width 345 height 10
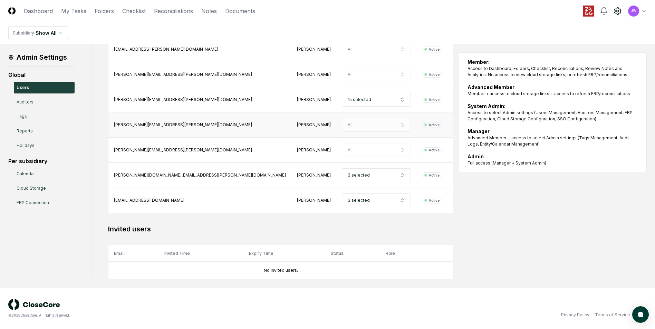
click at [336, 126] on td "All" at bounding box center [376, 125] width 80 height 25
click at [336, 125] on td "All" at bounding box center [376, 125] width 80 height 25
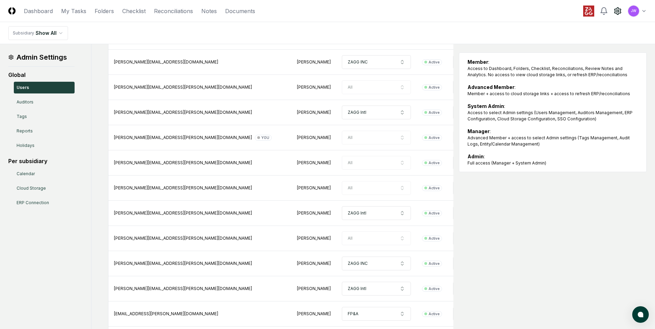
scroll to position [119, 0]
click at [596, 235] on div "Email Name Subsidiaries Status Role [PERSON_NAME][EMAIL_ADDRESS][PERSON_NAME][D…" at bounding box center [377, 326] width 538 height 688
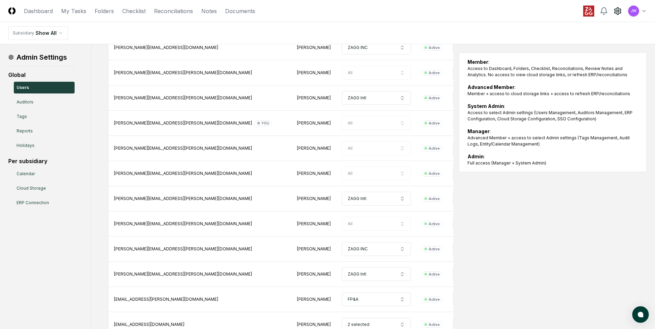
click at [596, 235] on div "Email Name Subsidiaries Status Role [PERSON_NAME][EMAIL_ADDRESS][PERSON_NAME][D…" at bounding box center [377, 312] width 538 height 688
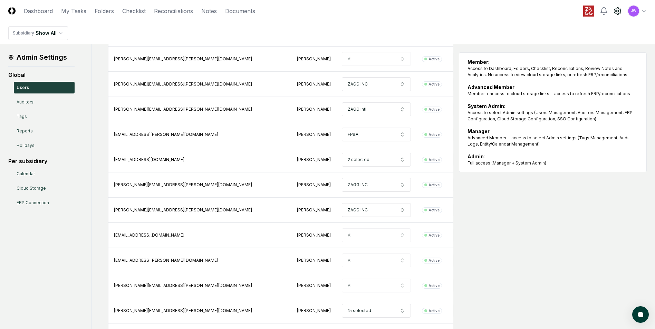
scroll to position [299, 0]
click at [342, 155] on button "2 selected" at bounding box center [376, 159] width 69 height 14
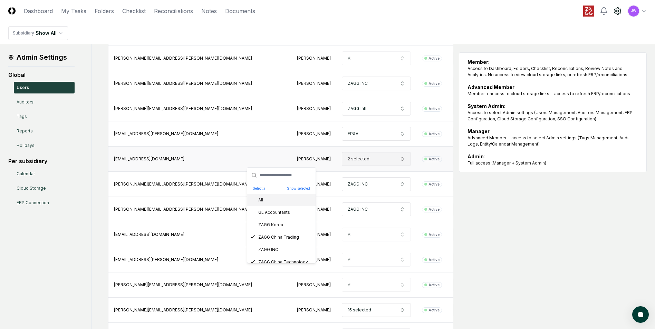
click at [342, 155] on button "2 selected" at bounding box center [376, 159] width 69 height 14
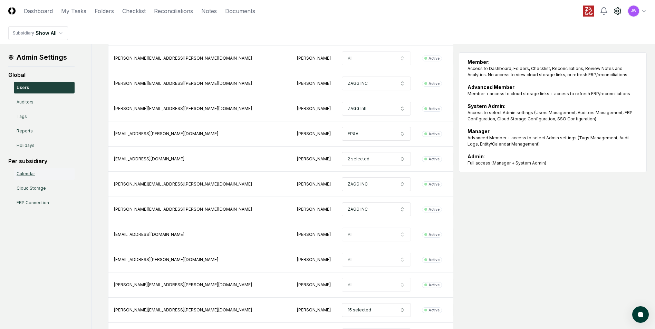
click at [30, 173] on link "Calendar" at bounding box center [44, 174] width 61 height 12
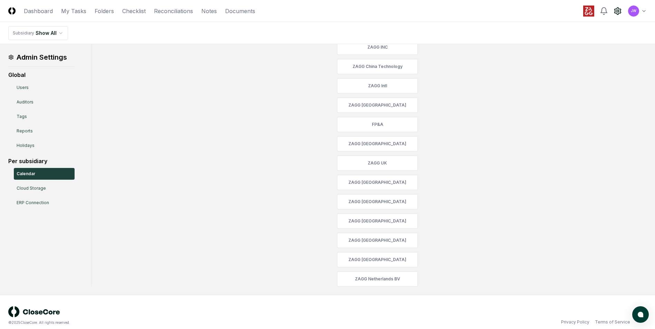
scroll to position [109, 0]
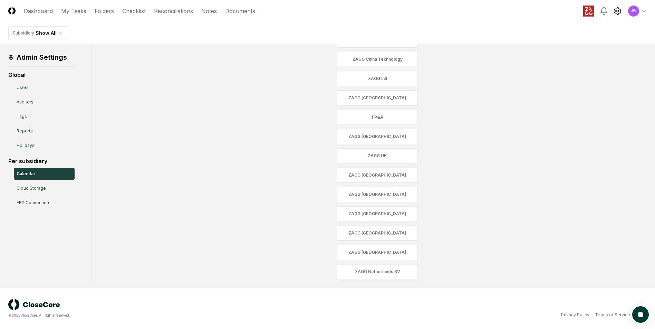
click at [475, 224] on div "Select a Subsidiary GL Accountants ZAGG [GEOGRAPHIC_DATA] ZAGG [GEOGRAPHIC_DATA…" at bounding box center [377, 112] width 538 height 336
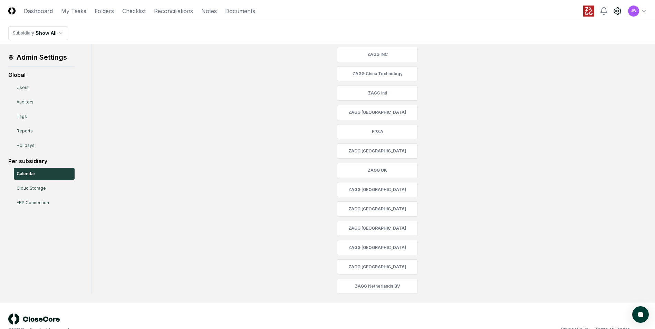
scroll to position [103, 0]
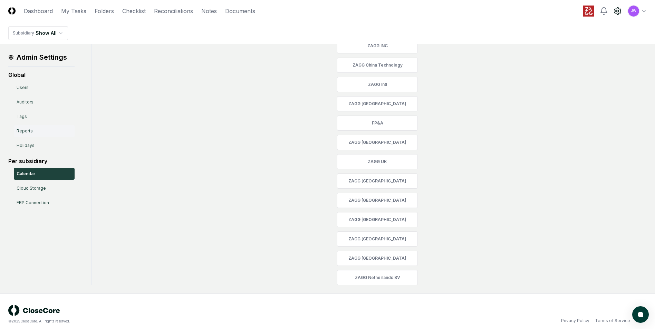
click at [34, 132] on link "Reports" at bounding box center [44, 131] width 61 height 12
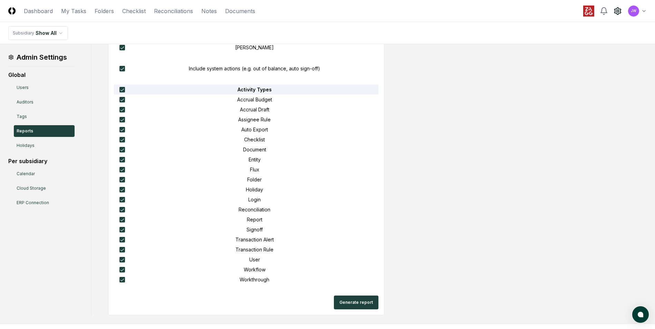
scroll to position [566, 0]
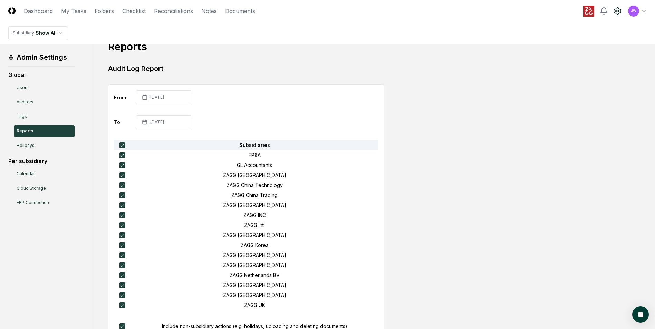
scroll to position [0, 0]
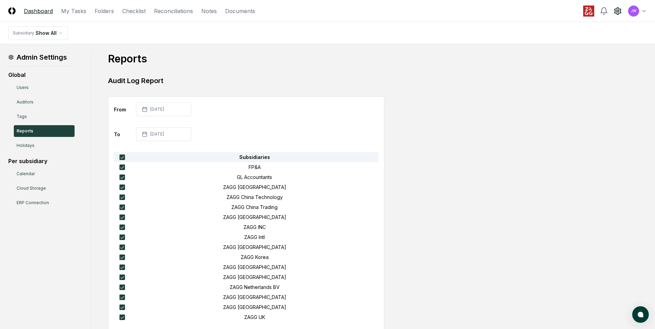
click at [41, 7] on link "Dashboard" at bounding box center [38, 11] width 29 height 8
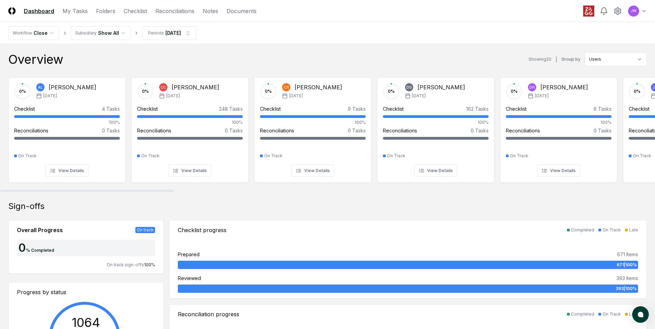
drag, startPoint x: 149, startPoint y: 190, endPoint x: 21, endPoint y: 152, distance: 134.2
click at [21, 190] on div at bounding box center [87, 191] width 174 height 2
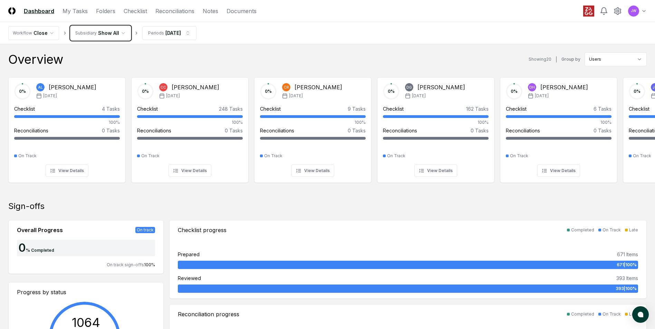
click at [619, 8] on icon at bounding box center [617, 11] width 8 height 8
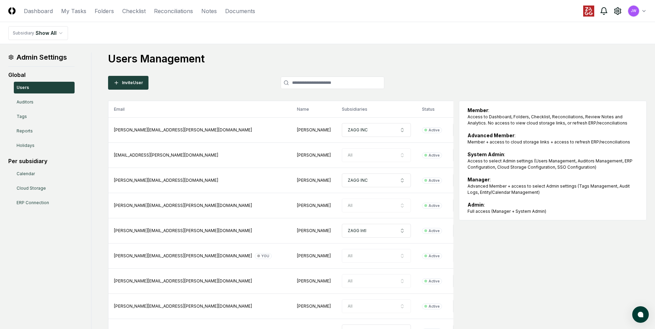
click at [604, 11] on icon at bounding box center [603, 11] width 8 height 8
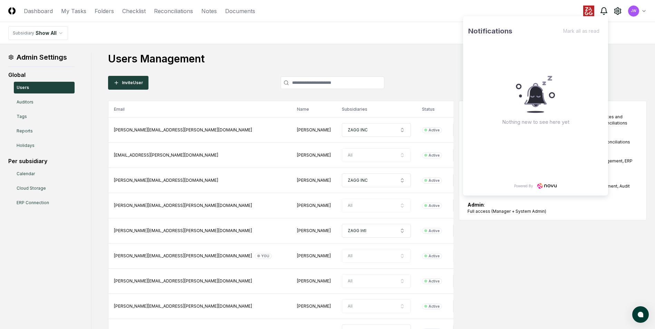
click at [604, 11] on icon at bounding box center [603, 11] width 8 height 8
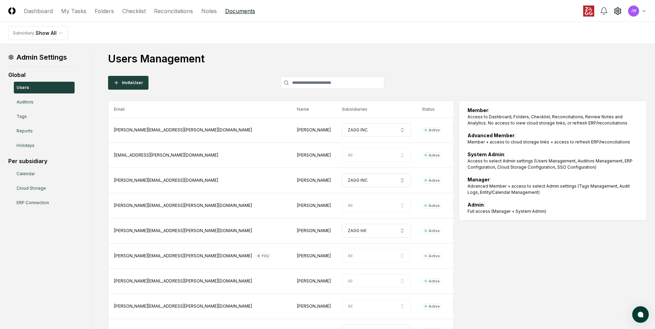
click at [247, 12] on link "Documents" at bounding box center [240, 11] width 30 height 8
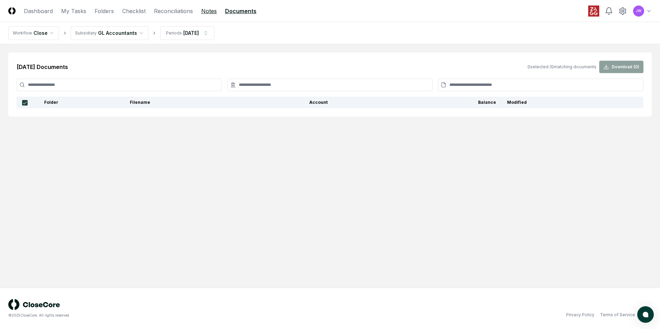
click at [210, 9] on link "Notes" at bounding box center [209, 11] width 16 height 8
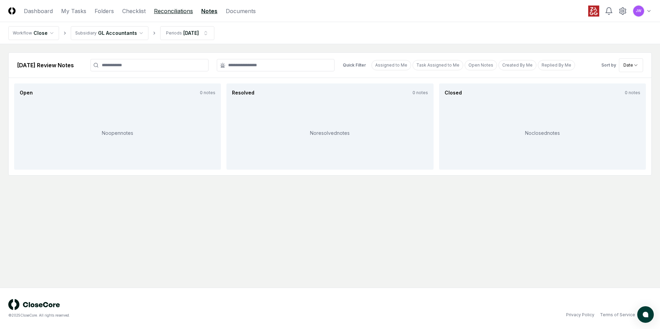
click at [180, 14] on link "Reconciliations" at bounding box center [173, 11] width 39 height 8
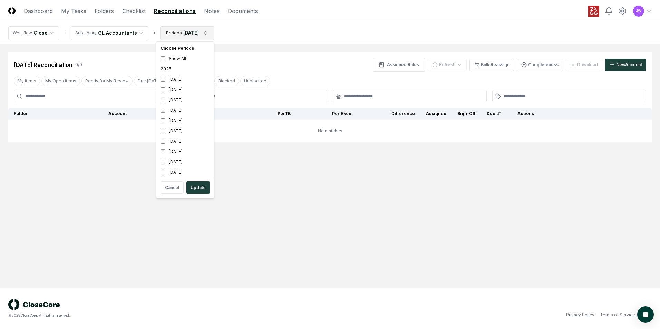
click at [204, 33] on html "CloseCore Dashboard My Tasks Folders Checklist Reconciliations Notes Documents …" at bounding box center [330, 164] width 660 height 329
click at [166, 88] on div "[DATE]" at bounding box center [185, 90] width 55 height 10
click at [199, 185] on button "Update" at bounding box center [197, 188] width 23 height 12
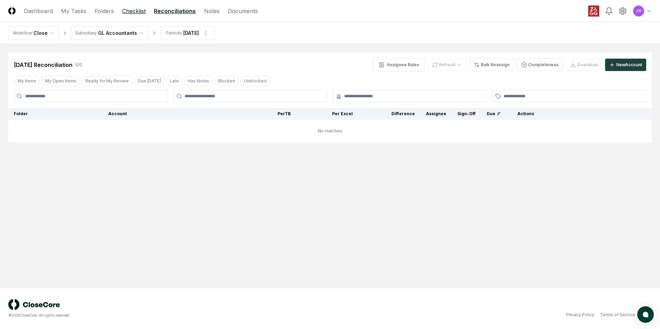
click at [138, 13] on link "Checklist" at bounding box center [133, 11] width 23 height 8
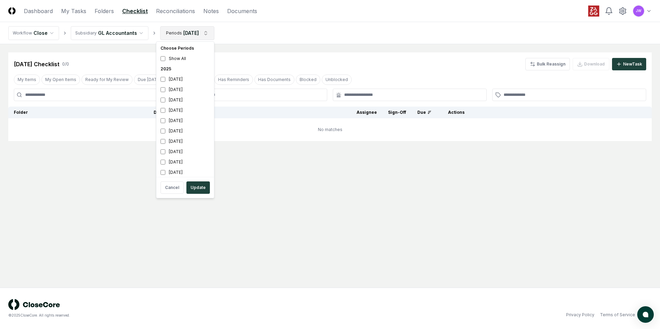
click at [204, 32] on html "CloseCore Dashboard My Tasks Folders Checklist Reconciliations Notes Documents …" at bounding box center [330, 164] width 660 height 329
click at [165, 89] on div "[DATE]" at bounding box center [185, 90] width 55 height 10
click at [200, 183] on button "Update" at bounding box center [197, 188] width 23 height 12
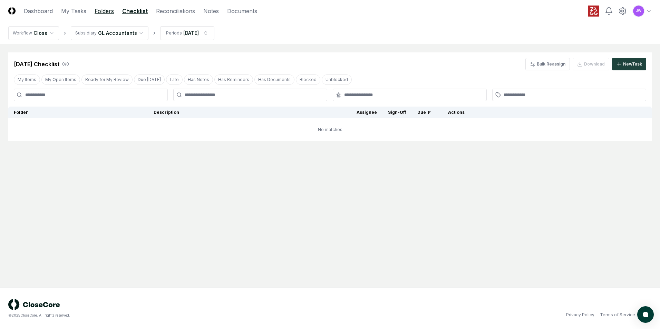
click at [103, 12] on link "Folders" at bounding box center [104, 11] width 19 height 8
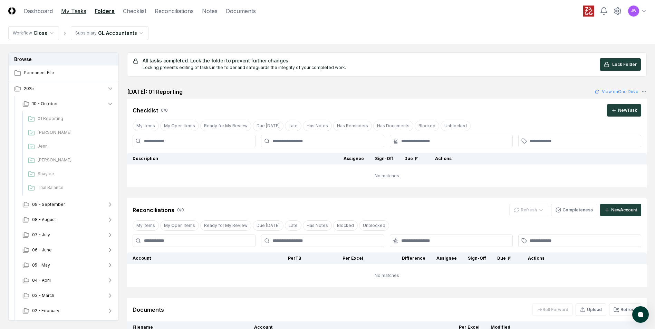
click at [75, 14] on link "My Tasks" at bounding box center [73, 11] width 25 height 8
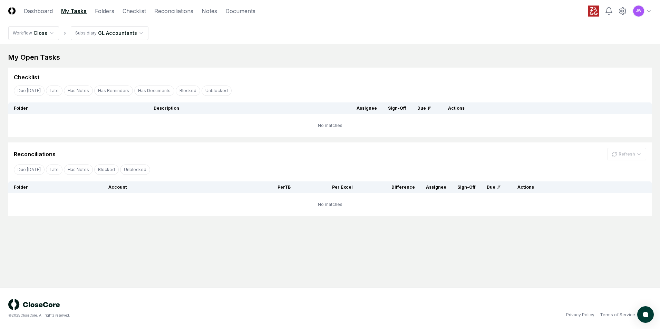
click at [9, 12] on img at bounding box center [11, 10] width 7 height 7
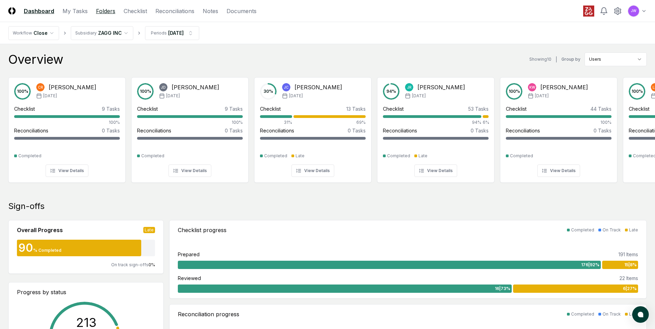
click at [99, 8] on link "Folders" at bounding box center [105, 11] width 19 height 8
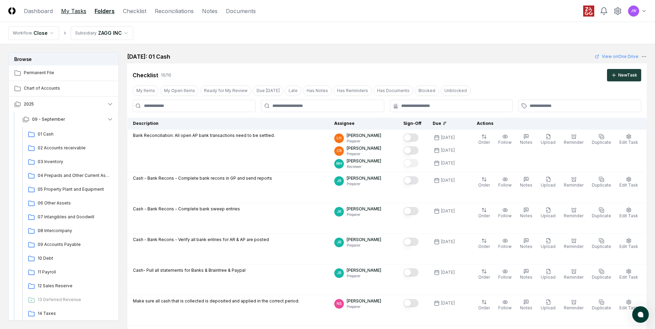
click at [62, 13] on link "My Tasks" at bounding box center [73, 11] width 25 height 8
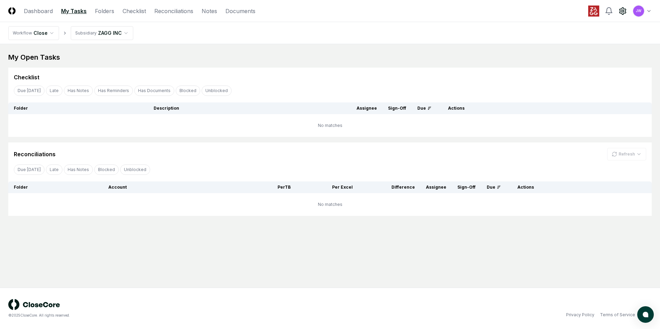
click at [623, 10] on circle at bounding box center [623, 11] width 2 height 2
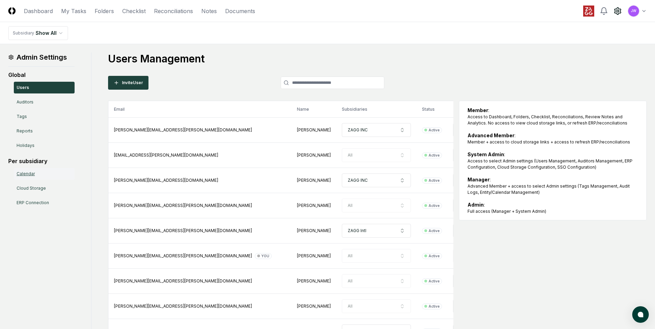
click at [29, 176] on link "Calendar" at bounding box center [44, 174] width 61 height 12
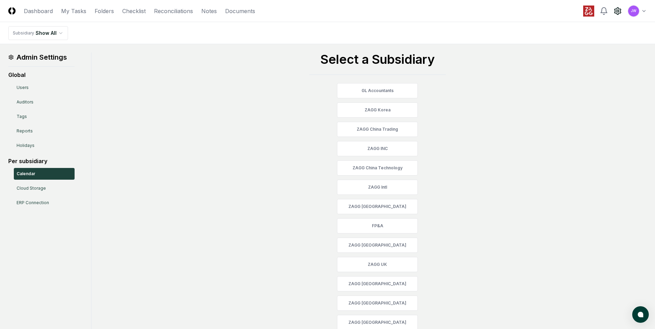
click at [252, 128] on div "Select a Subsidiary GL Accountants ZAGG [GEOGRAPHIC_DATA] ZAGG [GEOGRAPHIC_DATA…" at bounding box center [377, 220] width 538 height 336
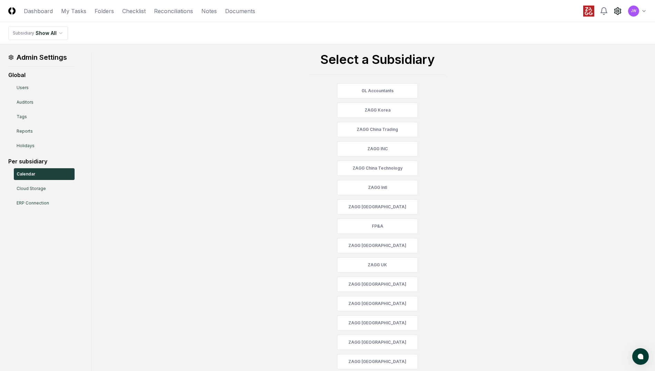
click at [438, 48] on main "Admin Settings Global Users Auditors Tags Reports Holidays Per subsidiary Calen…" at bounding box center [327, 220] width 655 height 352
click at [24, 86] on link "Users" at bounding box center [44, 88] width 61 height 12
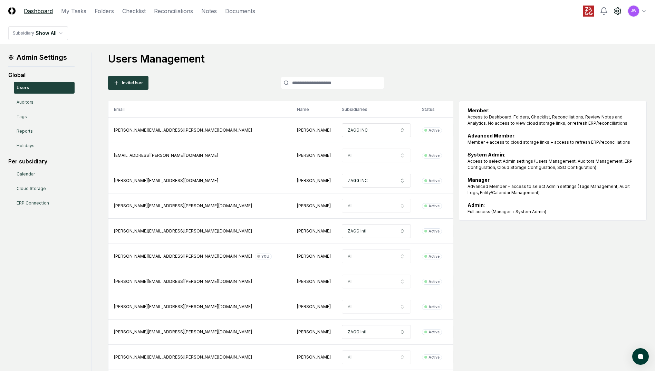
click at [43, 14] on link "Dashboard" at bounding box center [38, 11] width 29 height 8
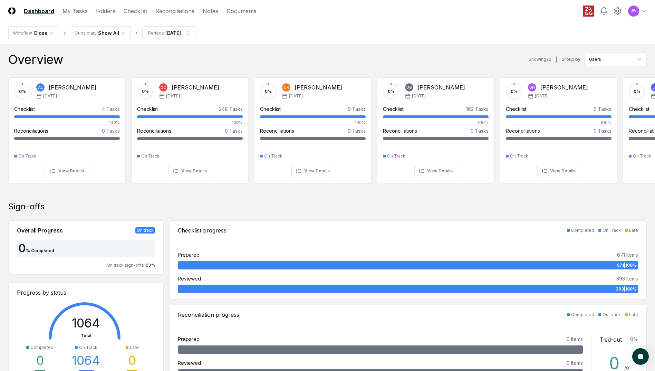
click at [620, 17] on header "CloseCore Dashboard My Tasks Folders Checklist Reconciliations Notes Documents …" at bounding box center [327, 11] width 655 height 22
click at [618, 14] on icon at bounding box center [617, 11] width 8 height 8
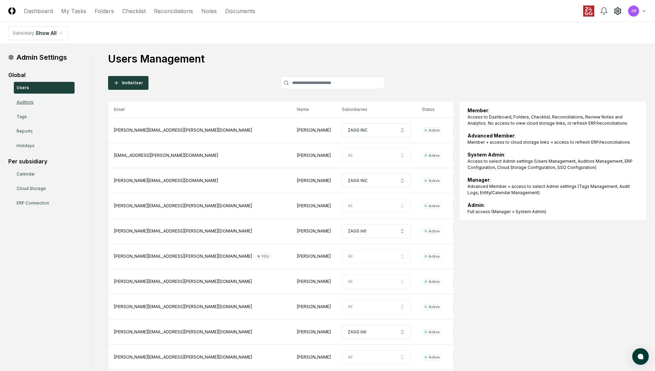
click at [32, 100] on link "Auditors" at bounding box center [44, 102] width 61 height 12
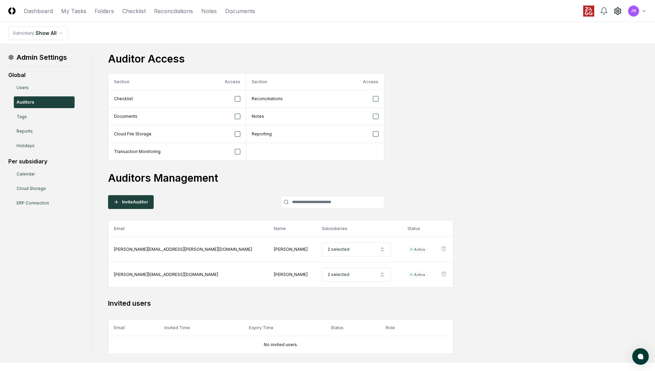
click at [497, 145] on div "Auditor Access Section Access Section Access Checklist Reconciliations Document…" at bounding box center [377, 106] width 538 height 108
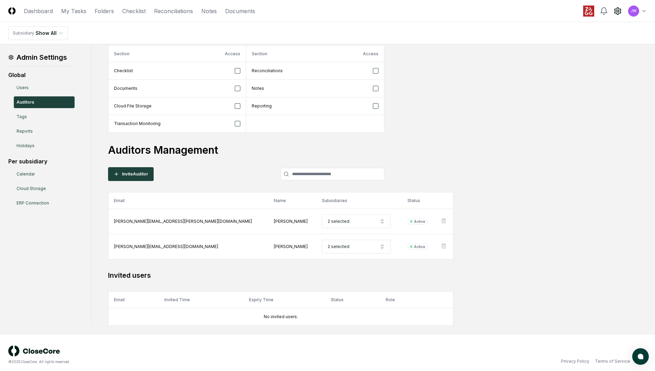
scroll to position [32, 0]
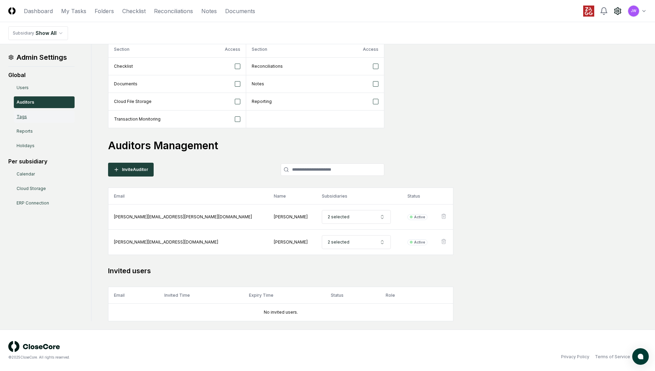
click at [28, 112] on link "Tags" at bounding box center [44, 117] width 61 height 12
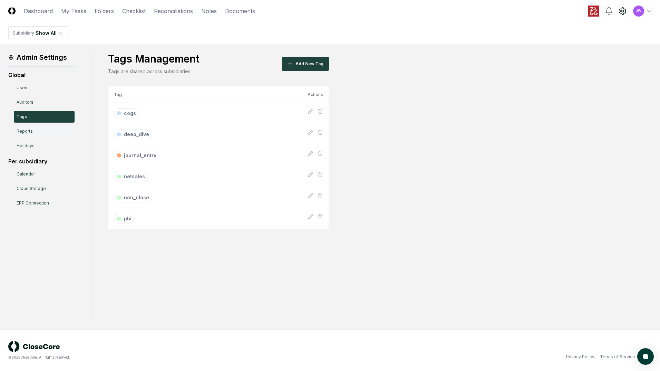
click at [25, 134] on link "Reports" at bounding box center [44, 131] width 61 height 12
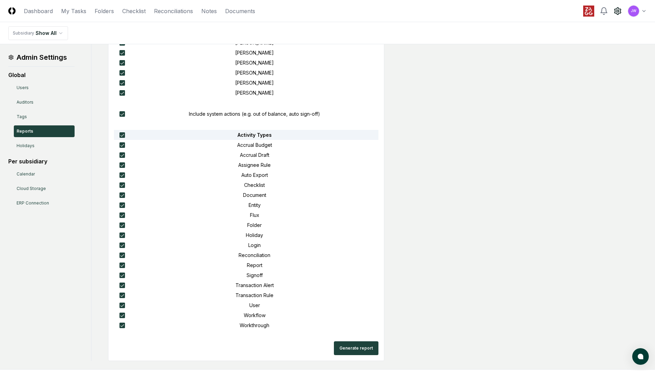
scroll to position [545, 0]
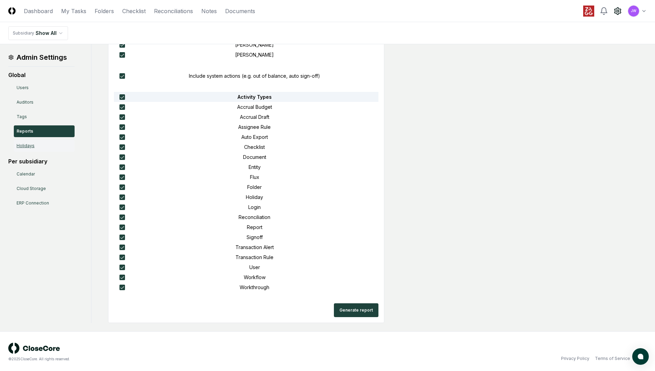
click at [27, 144] on link "Holidays" at bounding box center [44, 146] width 61 height 12
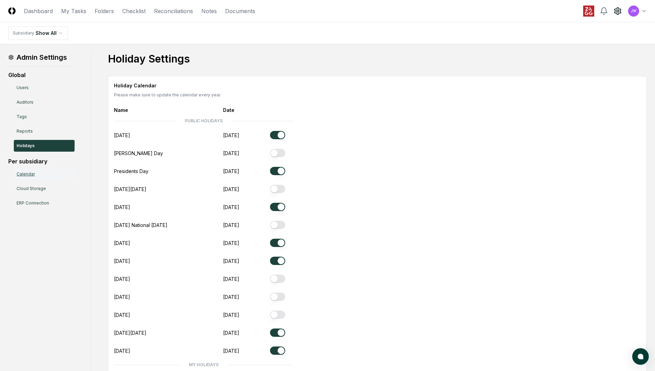
click at [30, 174] on link "Calendar" at bounding box center [44, 174] width 61 height 12
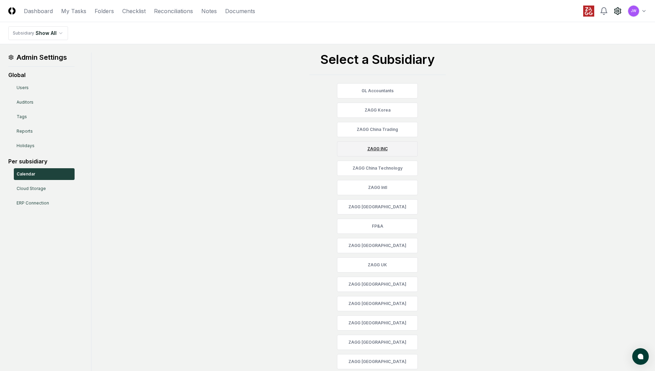
click at [378, 150] on link "ZAGG INC" at bounding box center [377, 148] width 81 height 15
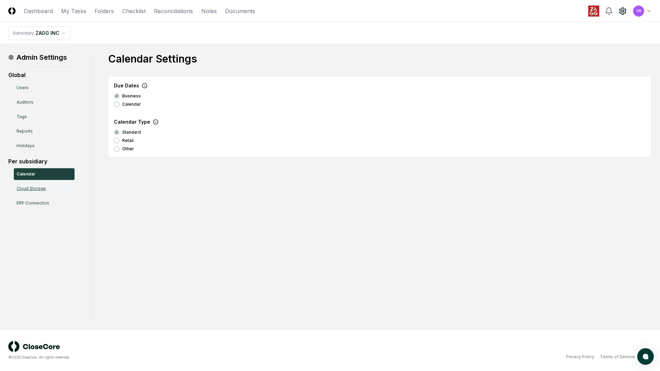
click at [35, 190] on link "Cloud Storage" at bounding box center [44, 189] width 61 height 12
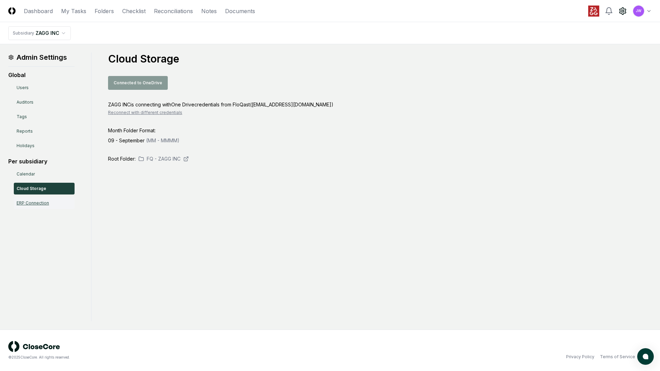
click at [40, 198] on link "ERP Connection" at bounding box center [44, 203] width 61 height 12
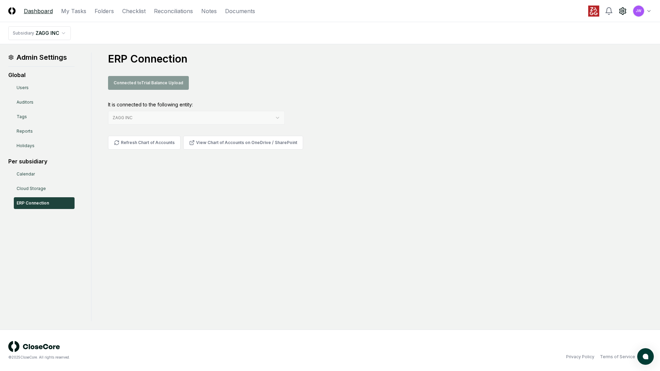
click at [42, 13] on link "Dashboard" at bounding box center [38, 11] width 29 height 8
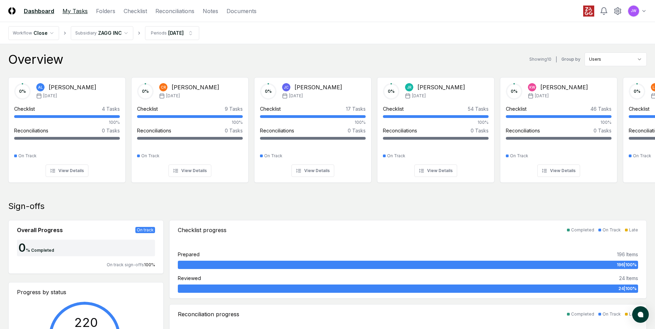
click at [78, 10] on link "My Tasks" at bounding box center [74, 11] width 25 height 8
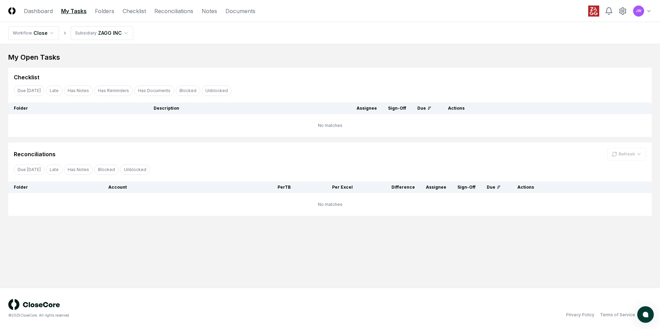
click at [114, 34] on html "CloseCore Dashboard My Tasks Folders Checklist Reconciliations Notes Documents …" at bounding box center [330, 164] width 660 height 329
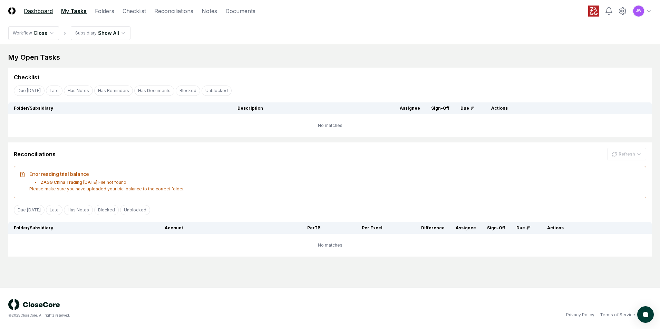
click at [33, 13] on link "Dashboard" at bounding box center [38, 11] width 29 height 8
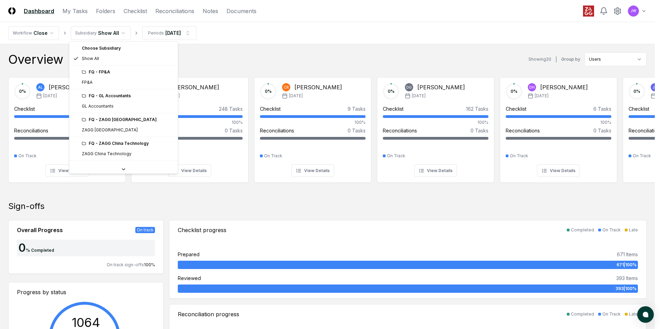
click at [98, 76] on div "FQ - FP&A" at bounding box center [124, 72] width 106 height 10
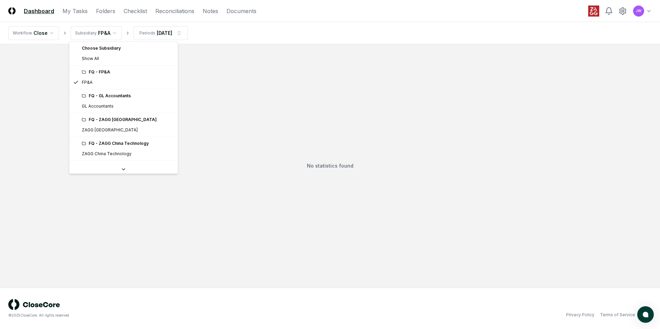
click at [109, 30] on html "CloseCore Dashboard My Tasks Folders Checklist Reconciliations Notes Documents …" at bounding box center [330, 164] width 660 height 329
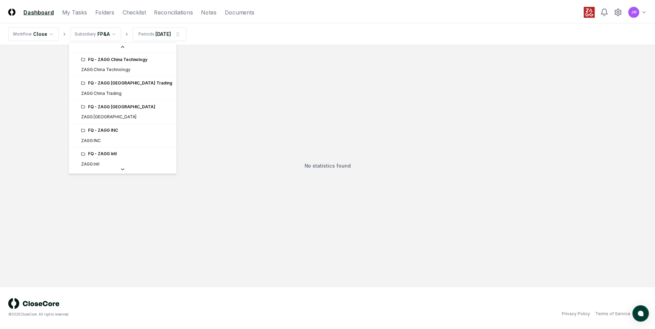
scroll to position [114, 0]
